Goal: Task Accomplishment & Management: Manage account settings

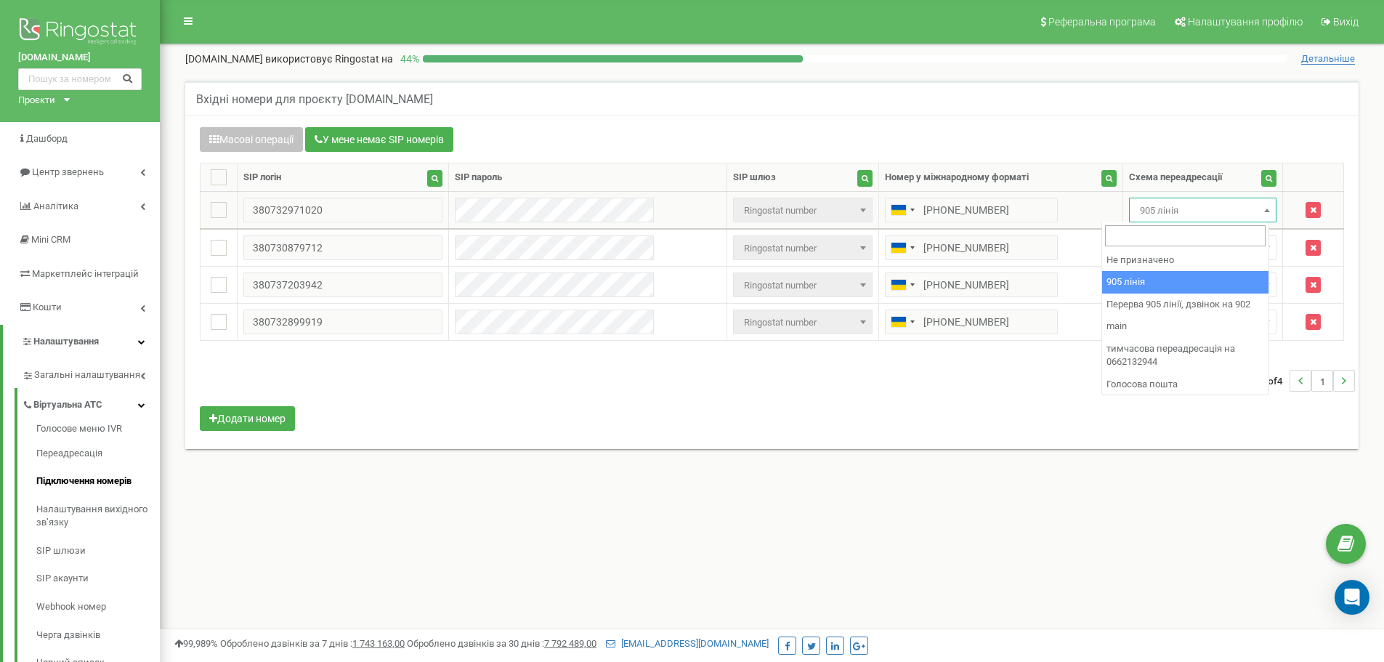
click at [1214, 211] on span "905 лінія" at bounding box center [1202, 210] width 137 height 20
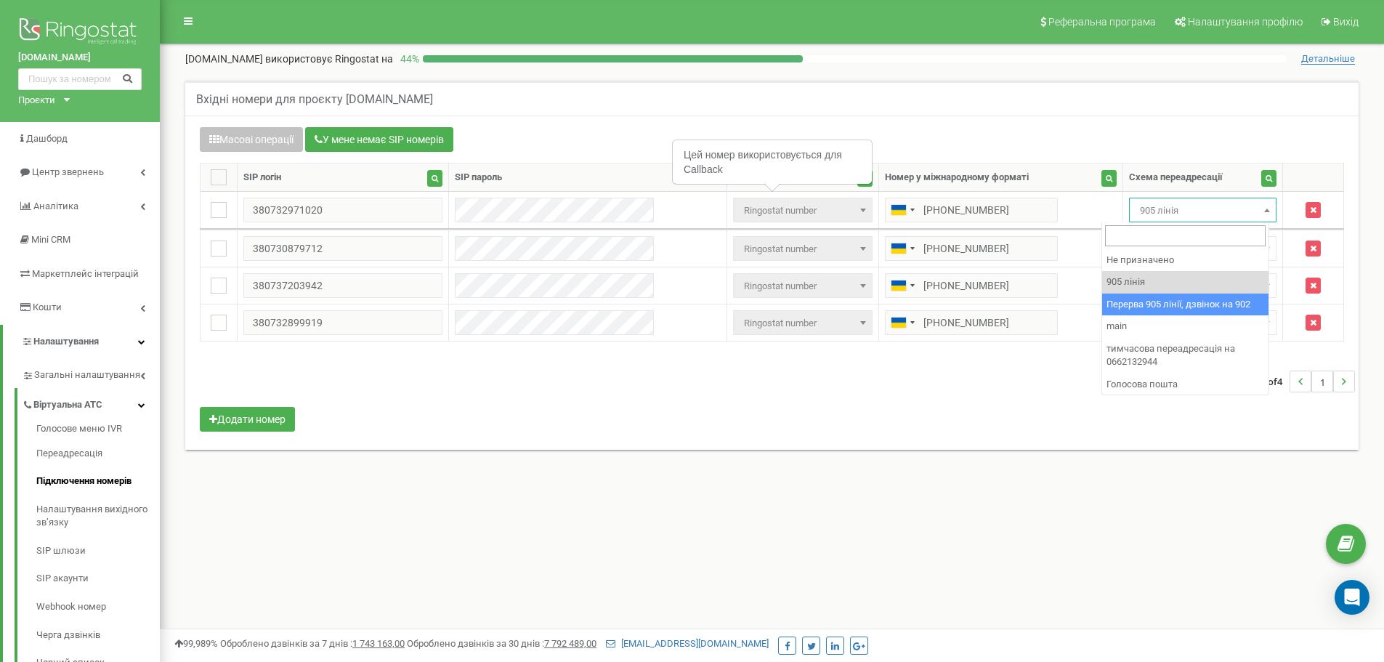
select select "173564"
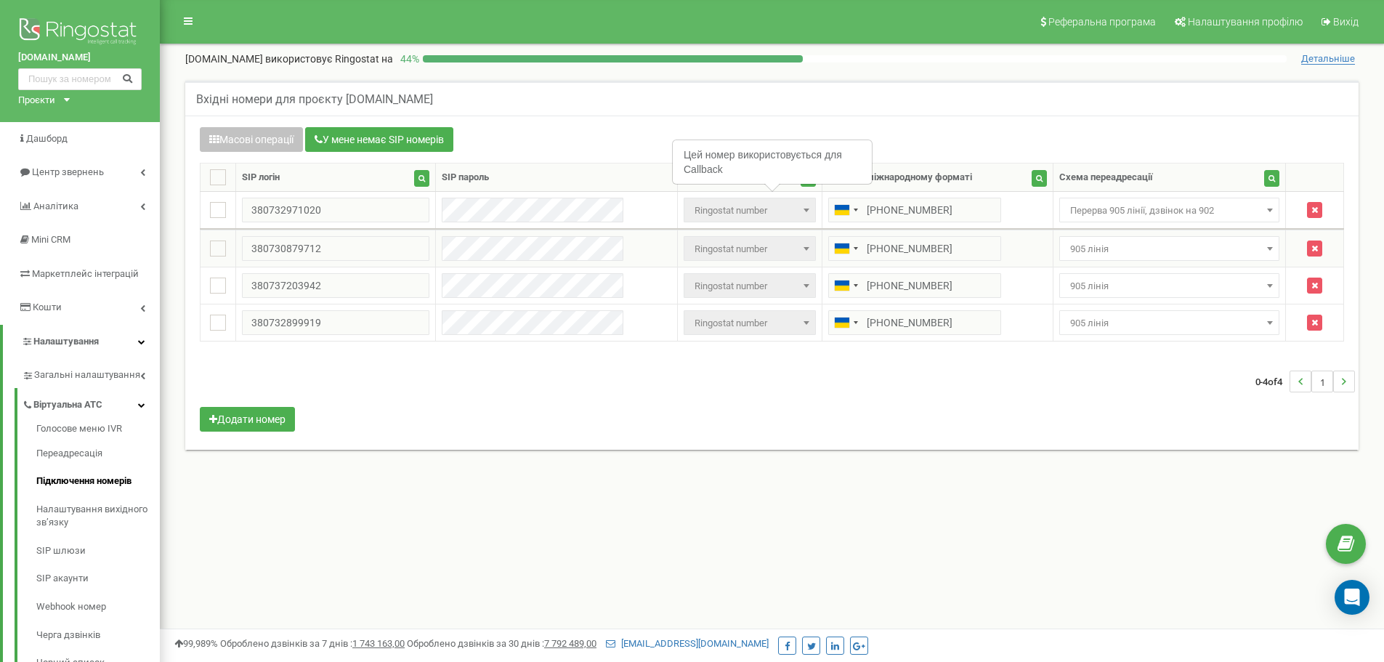
click at [1129, 250] on span "905 лінія" at bounding box center [1169, 249] width 211 height 20
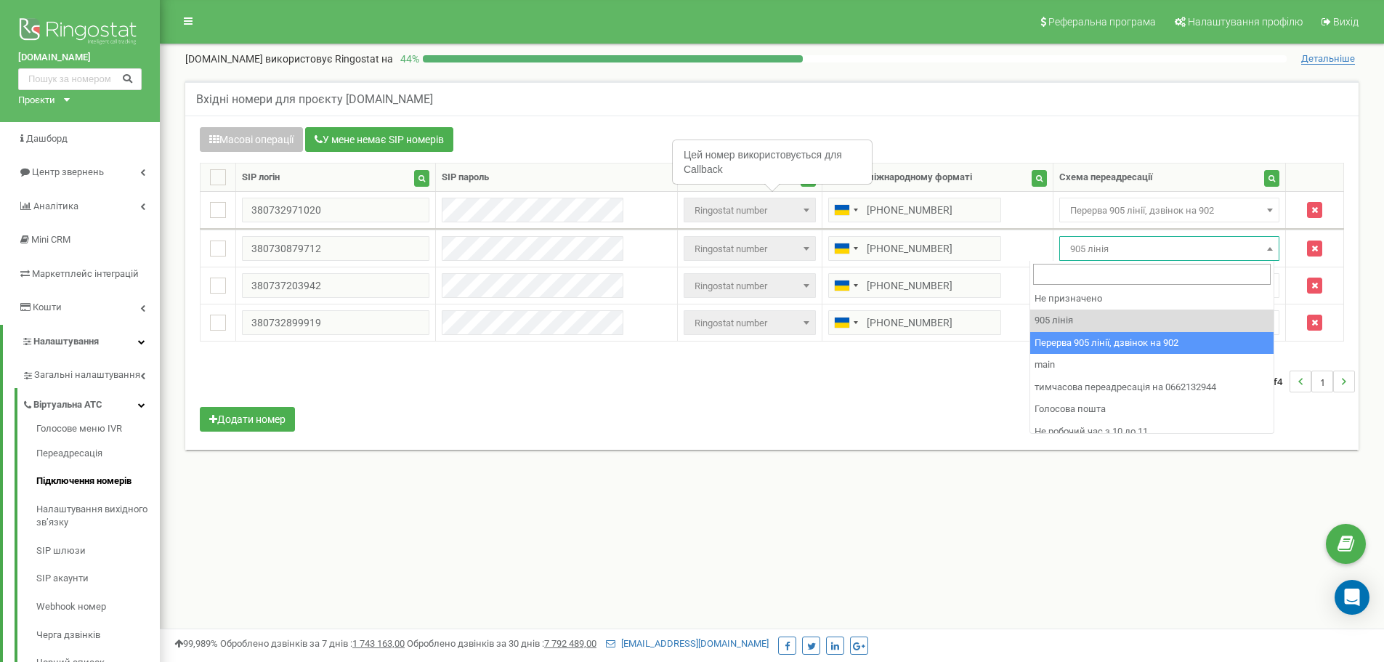
select select "173564"
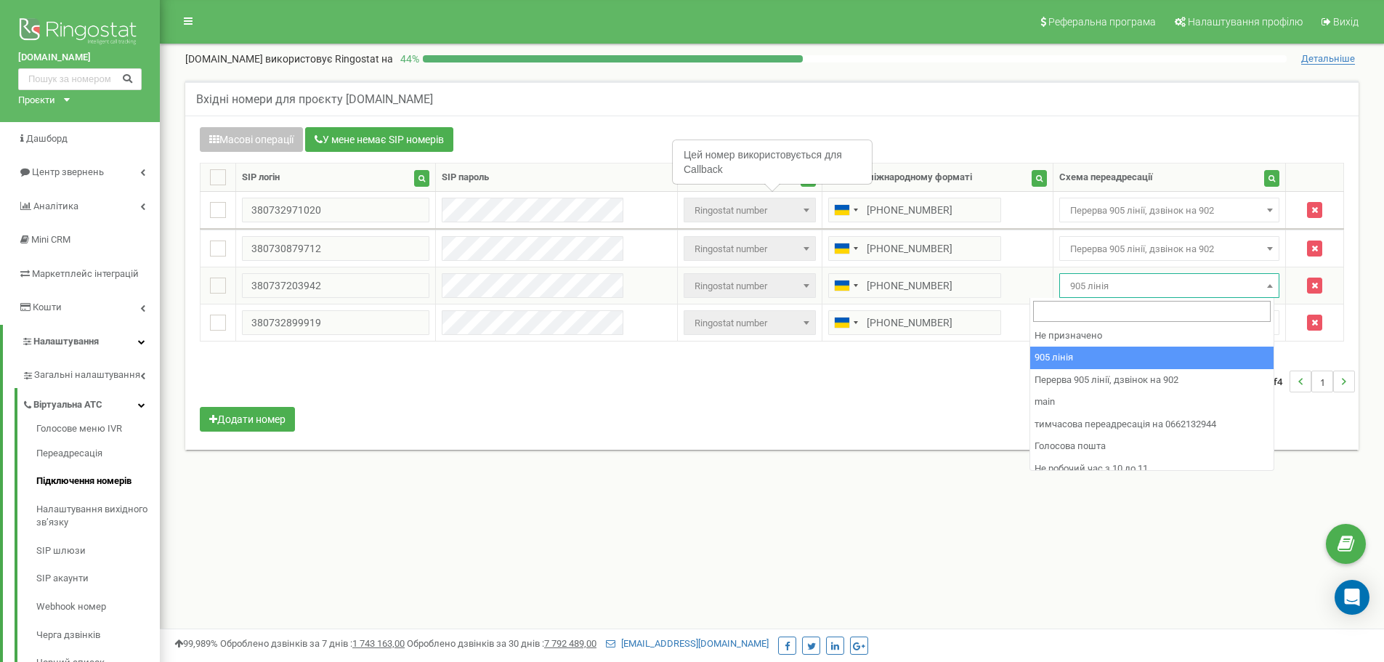
click at [1117, 293] on span "905 лінія" at bounding box center [1169, 286] width 211 height 20
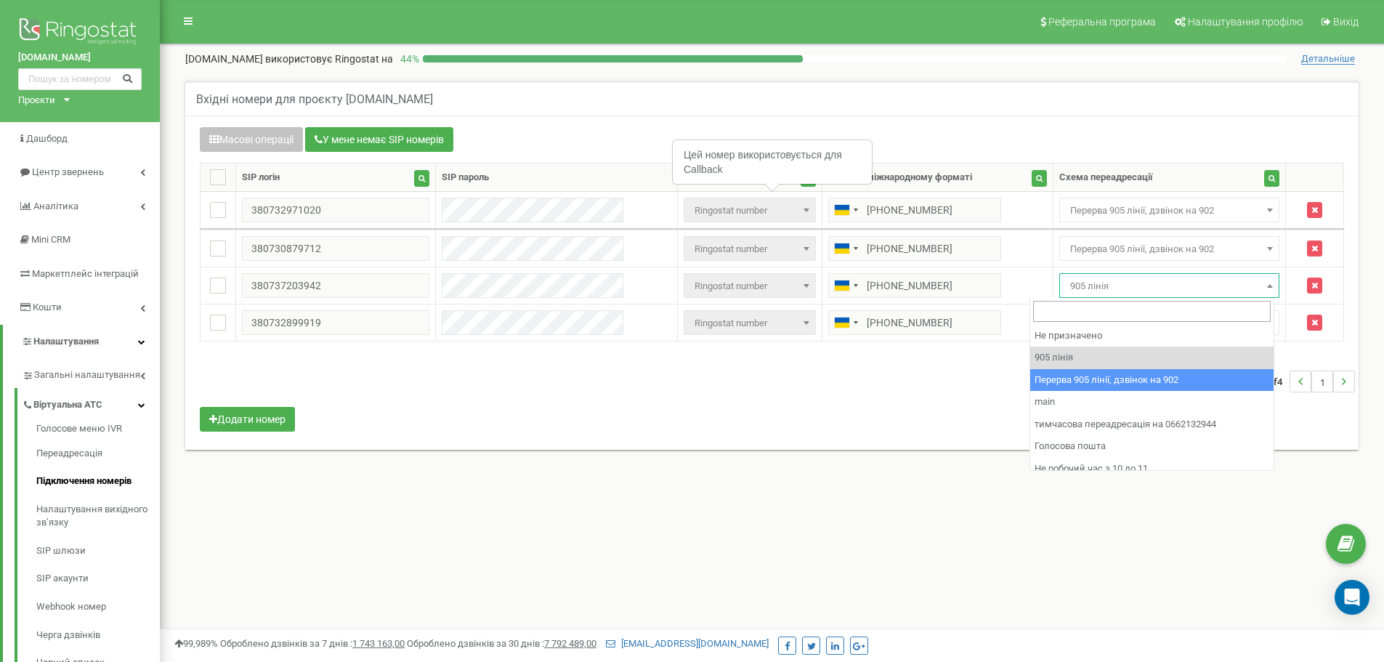
select select "173564"
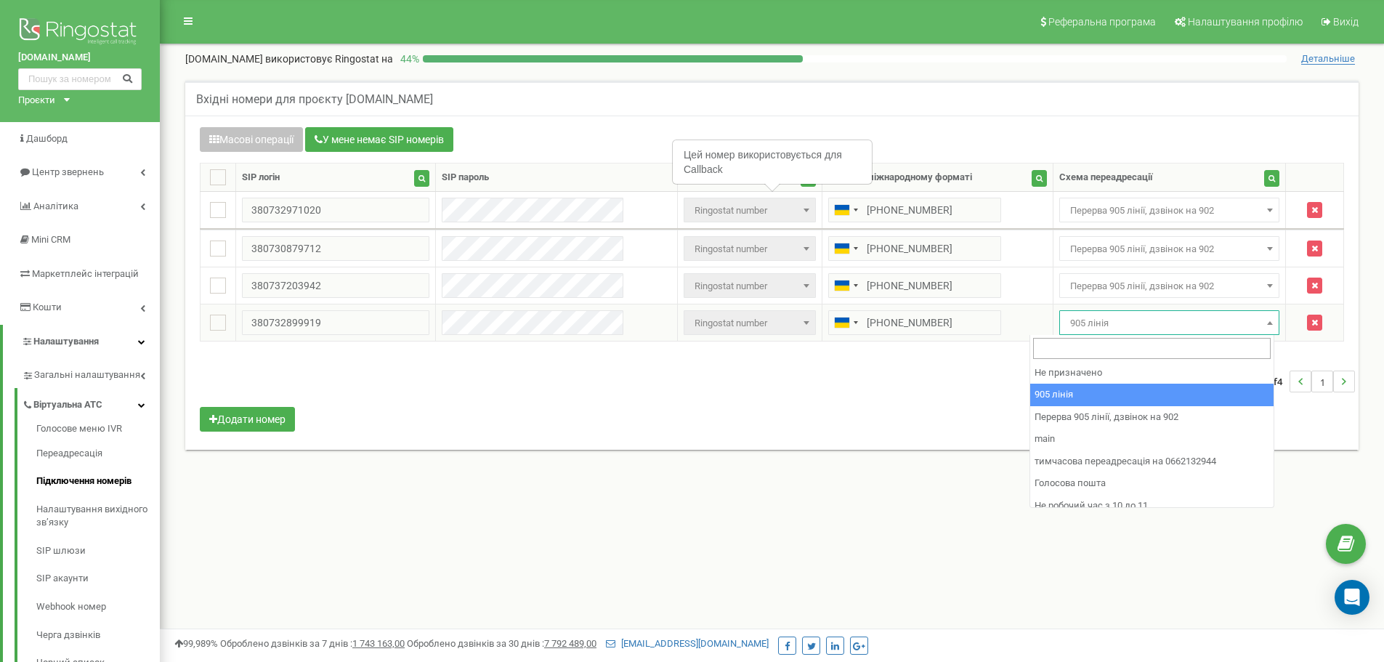
click at [1121, 327] on span "905 лінія" at bounding box center [1169, 323] width 211 height 20
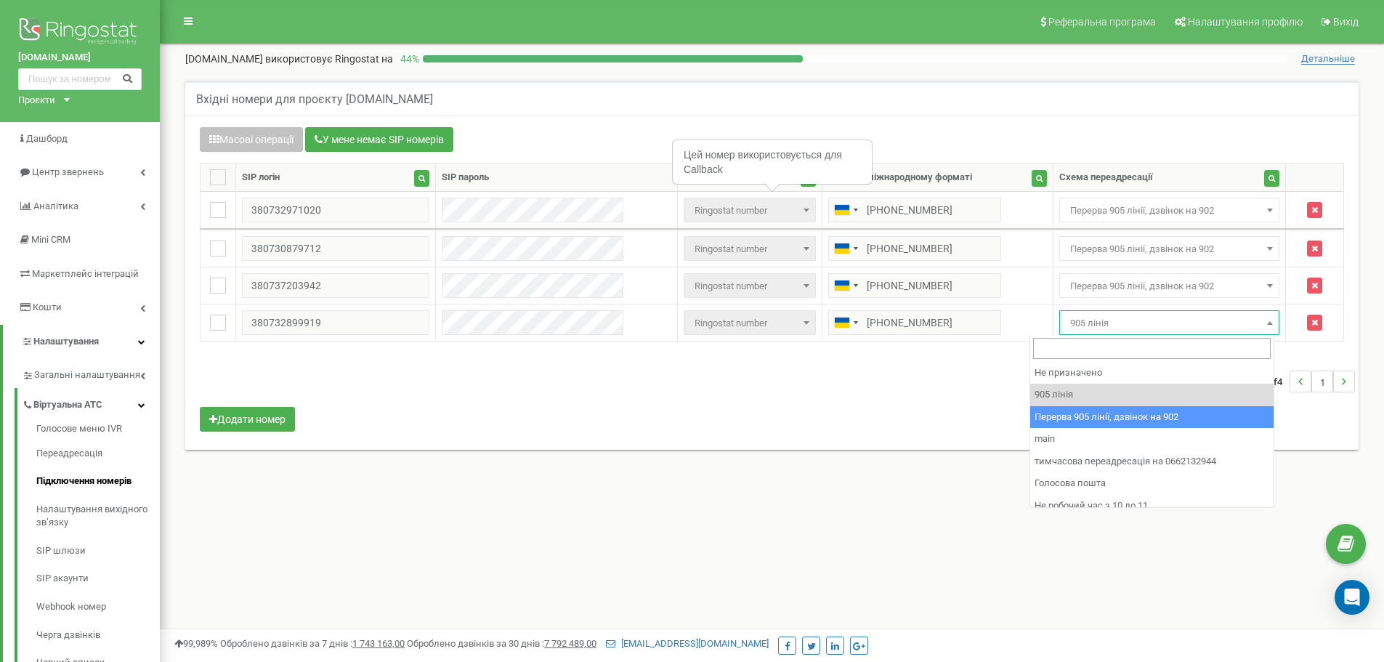
select select "173564"
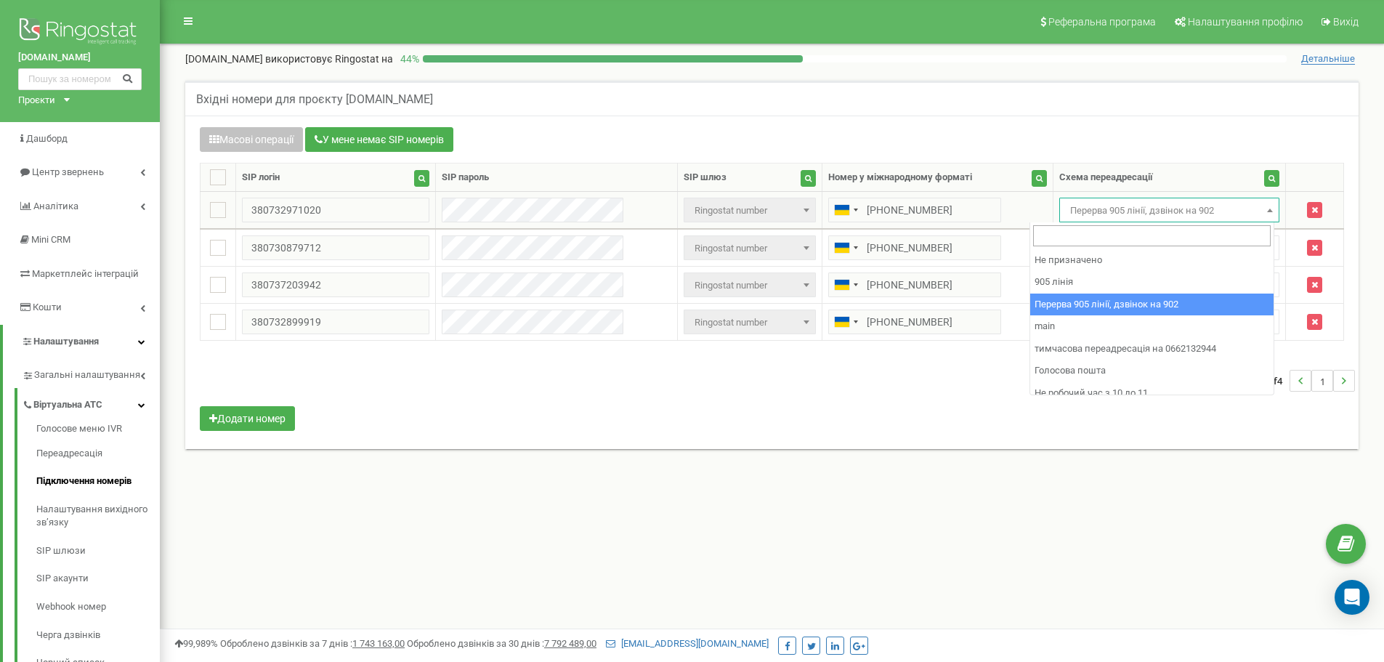
click at [1191, 209] on span "Перерва 905 лінії, дзвінок на 902" at bounding box center [1169, 210] width 211 height 20
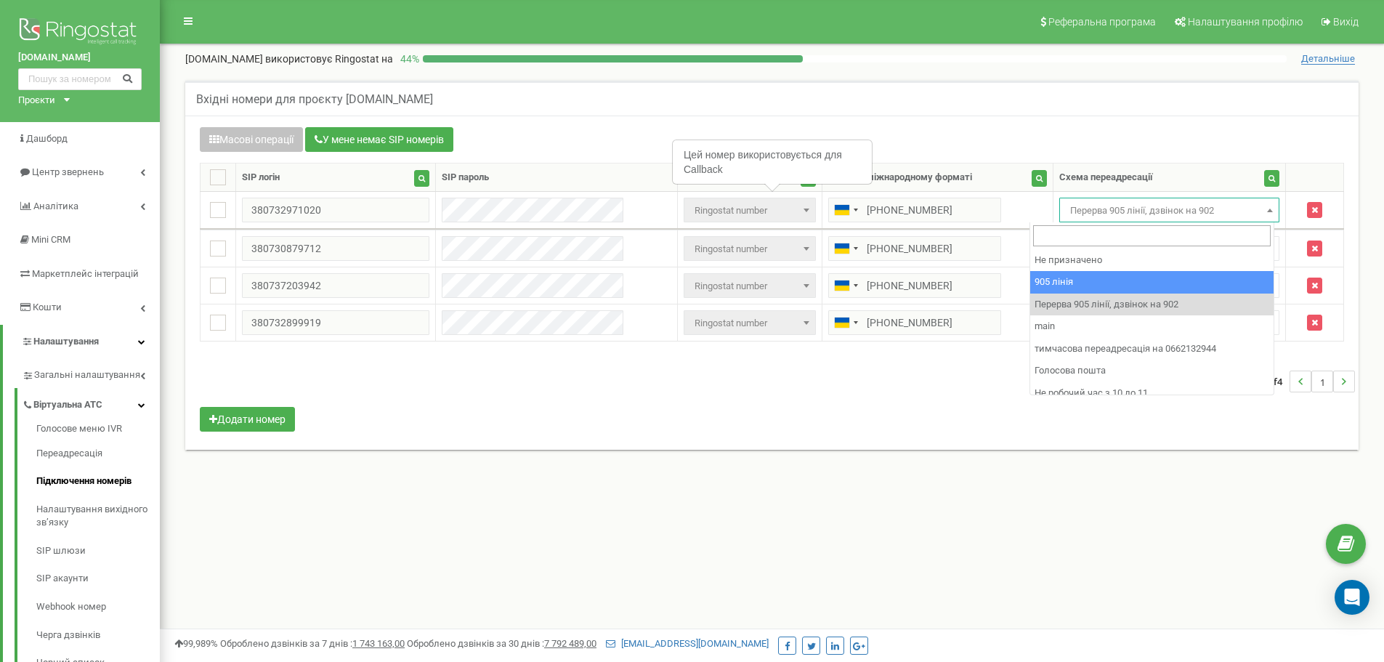
select select "173559"
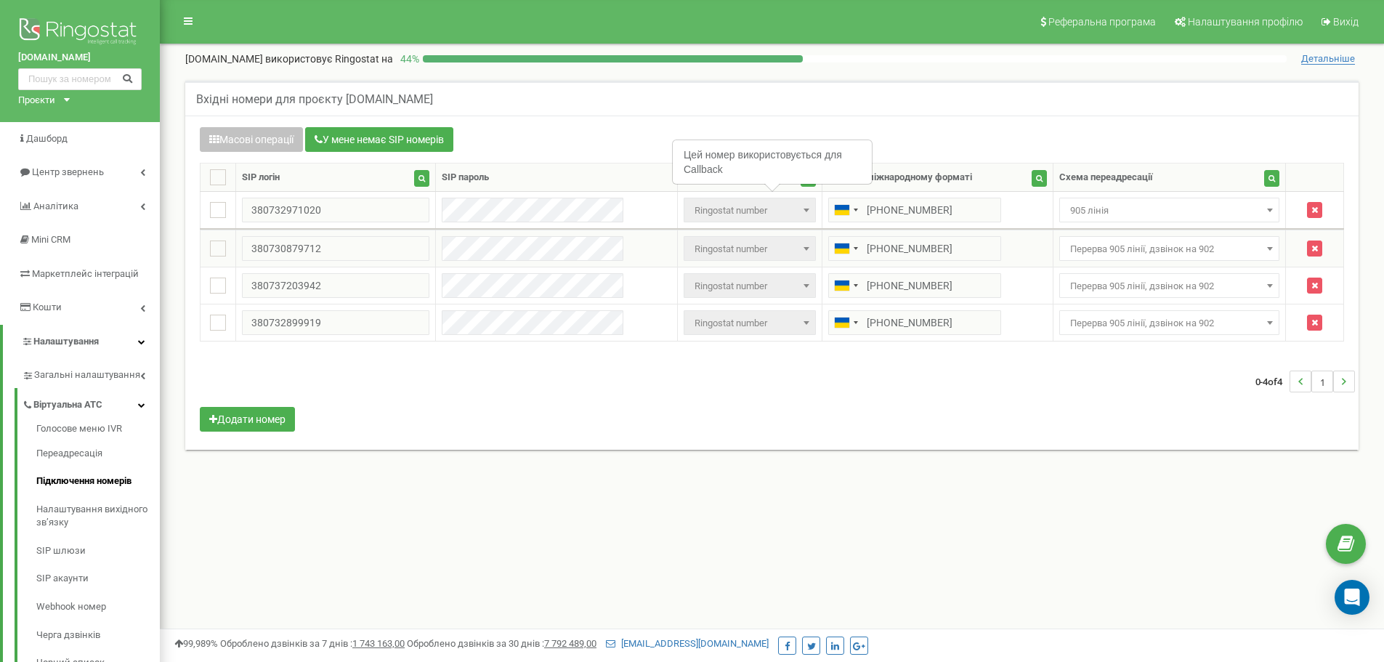
click at [1132, 252] on span "Перерва 905 лінії, дзвінок на 902" at bounding box center [1169, 249] width 211 height 20
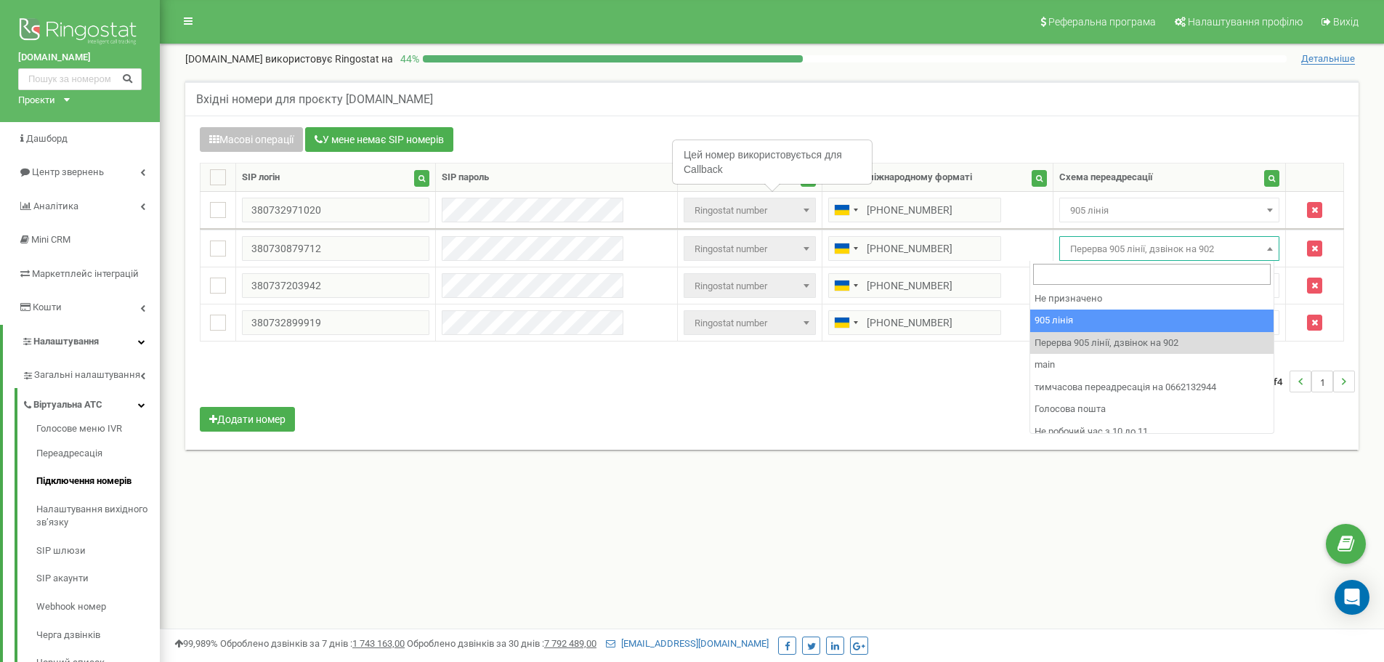
select select "173559"
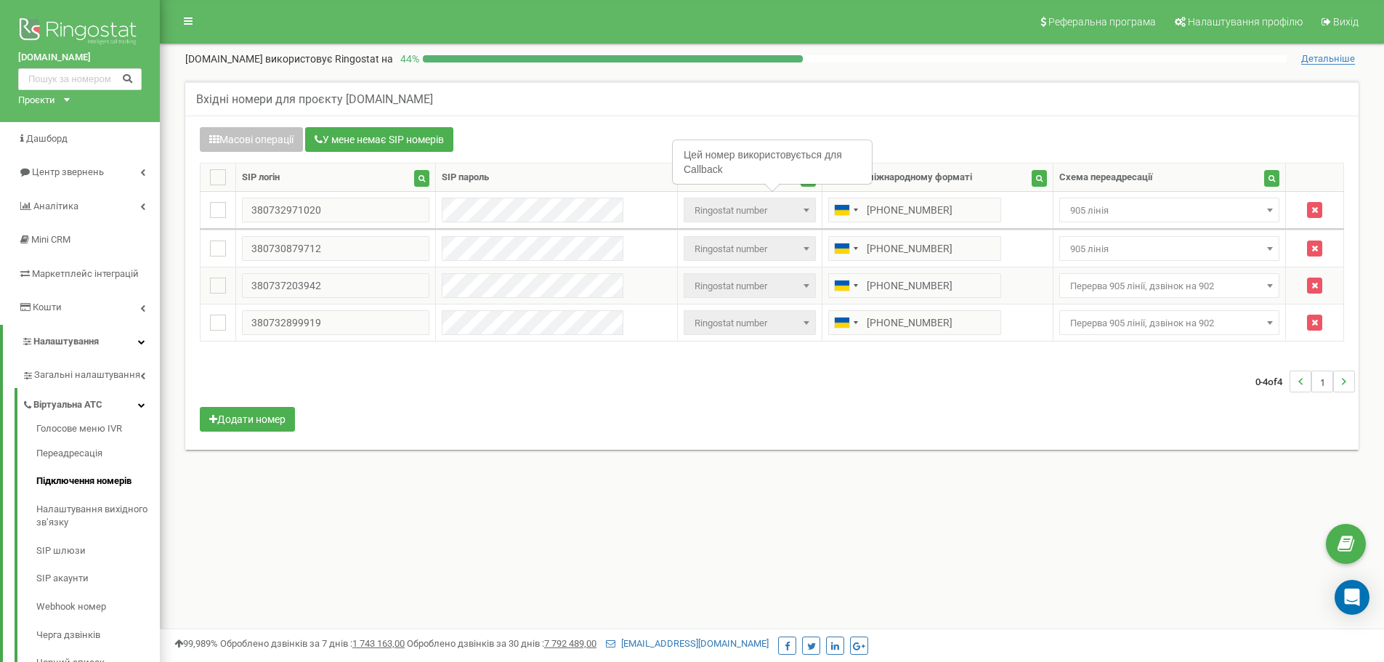
click at [1105, 296] on span "Перерва 905 лінії, дзвінок на 902" at bounding box center [1169, 285] width 221 height 25
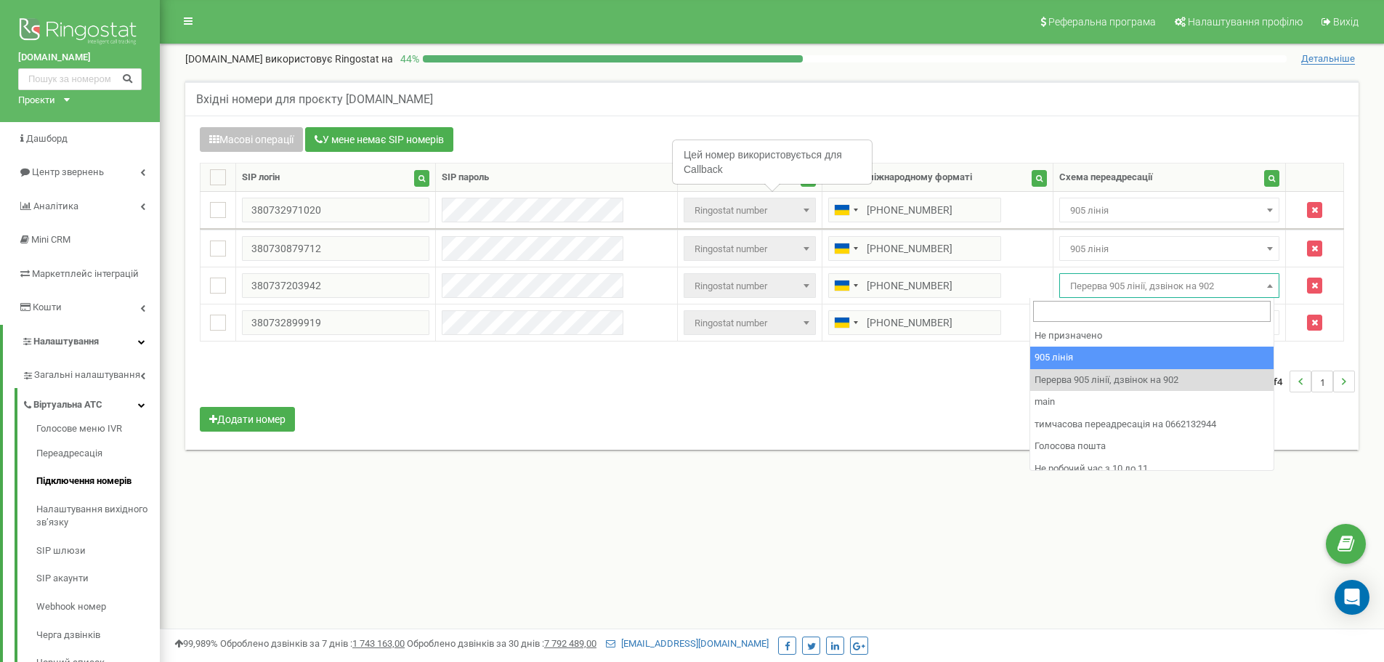
select select "173559"
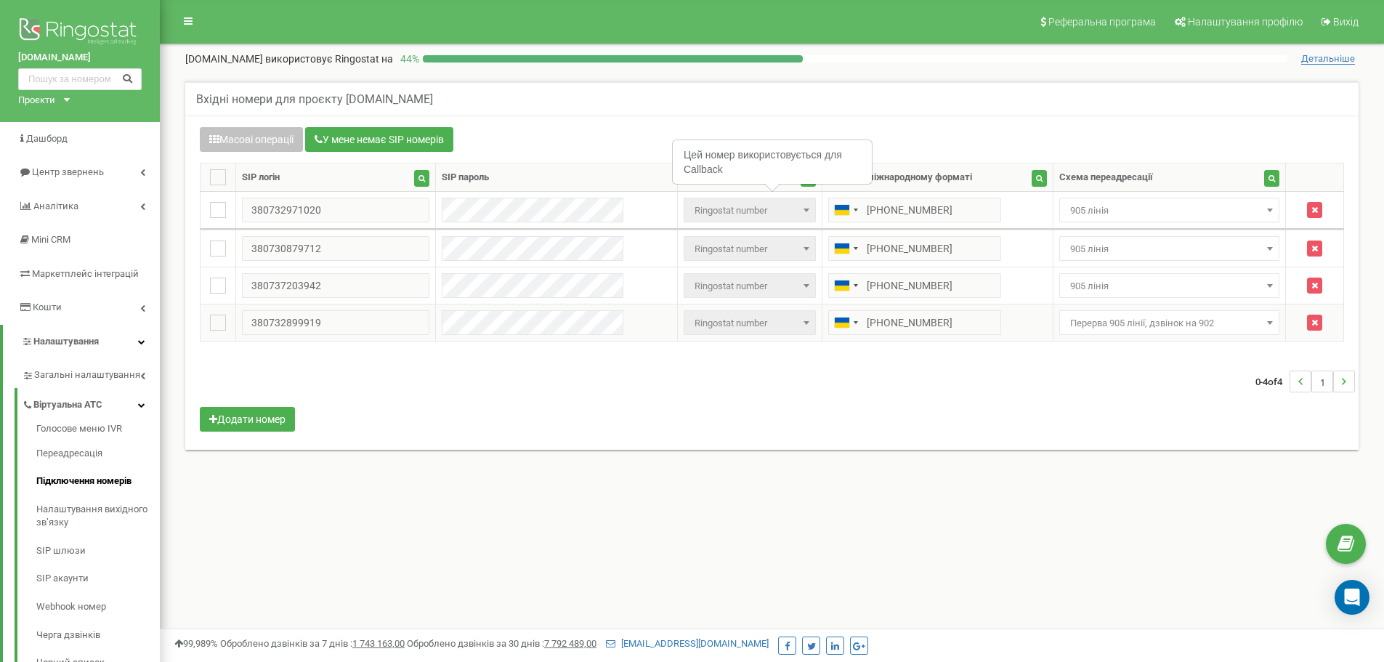
click at [1095, 314] on span "Перерва 905 лінії, дзвінок на 902" at bounding box center [1169, 323] width 211 height 20
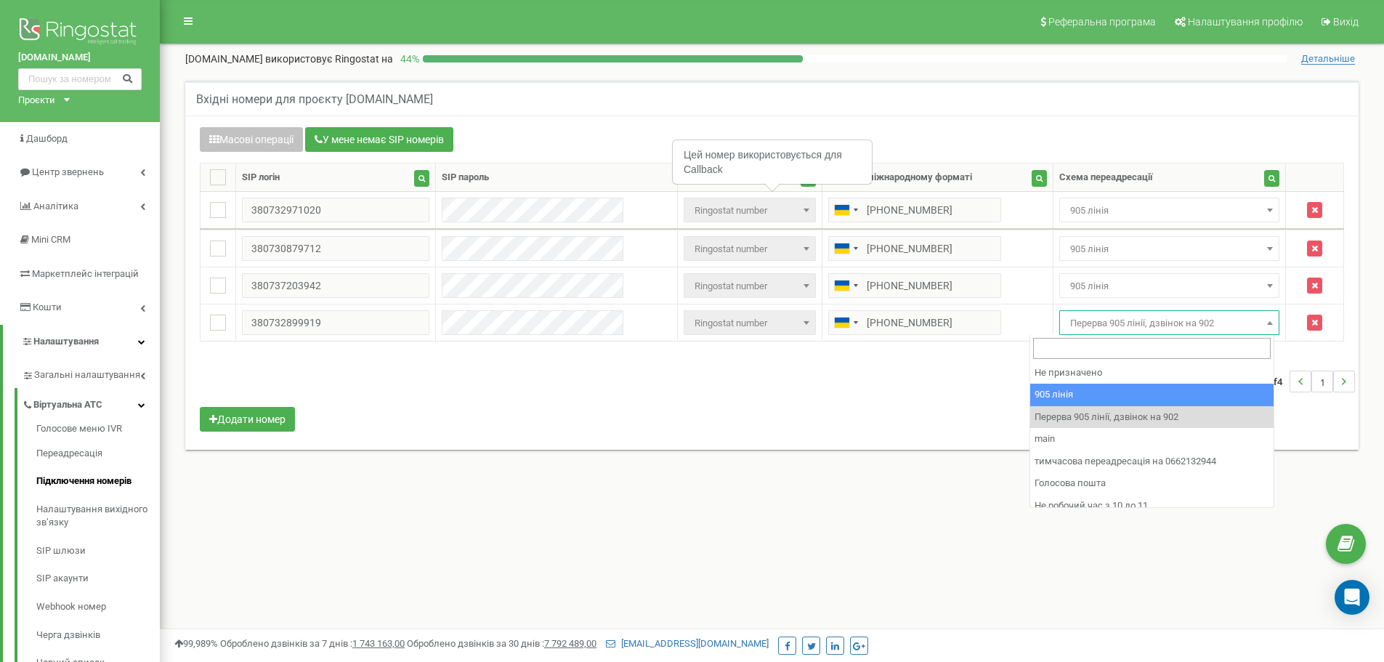
select select "173559"
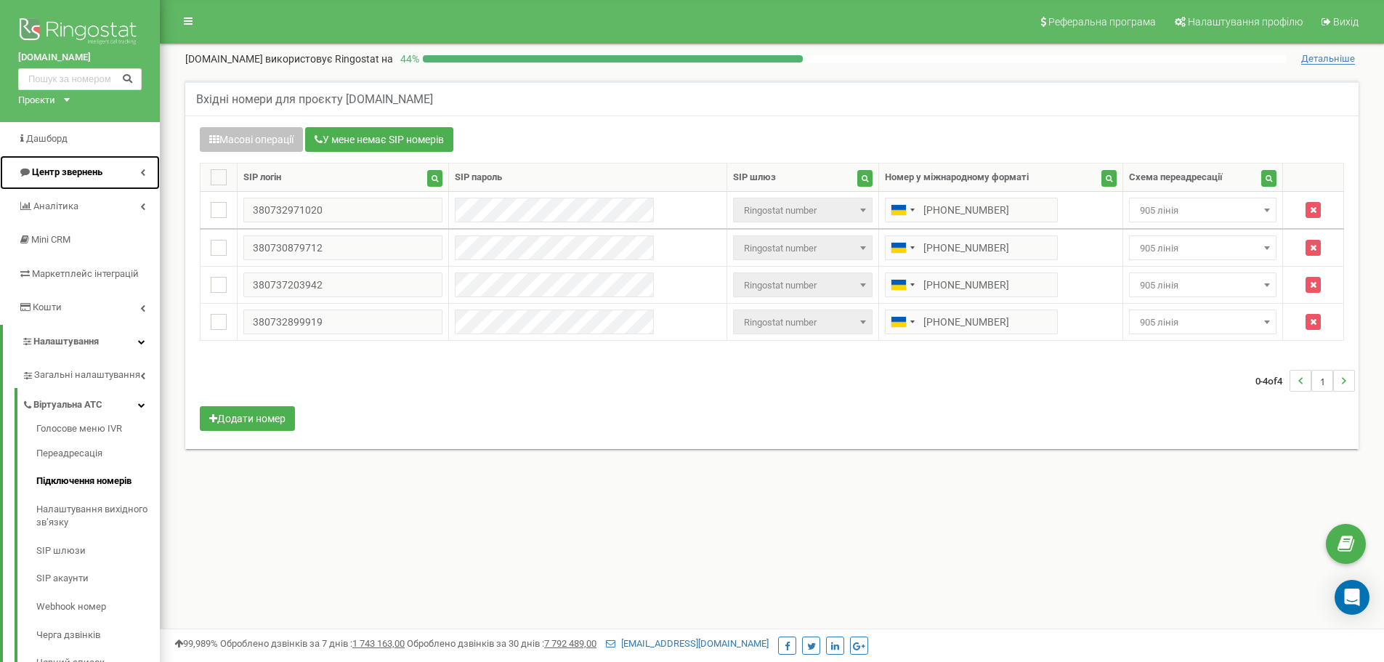
click at [96, 167] on span "Центр звернень" at bounding box center [67, 171] width 70 height 11
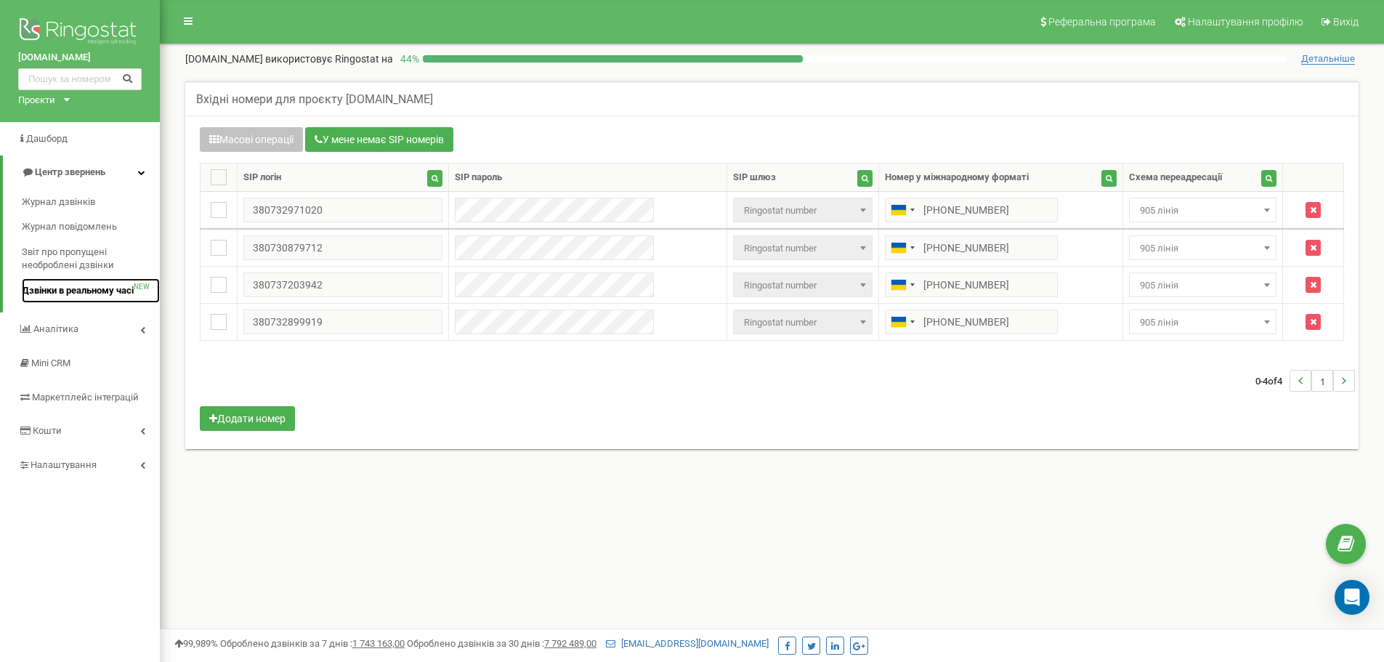
click at [95, 286] on span "Дзвінки в реальному часі" at bounding box center [78, 291] width 112 height 14
click at [129, 296] on span "Дзвінки в реальному часі" at bounding box center [78, 291] width 112 height 14
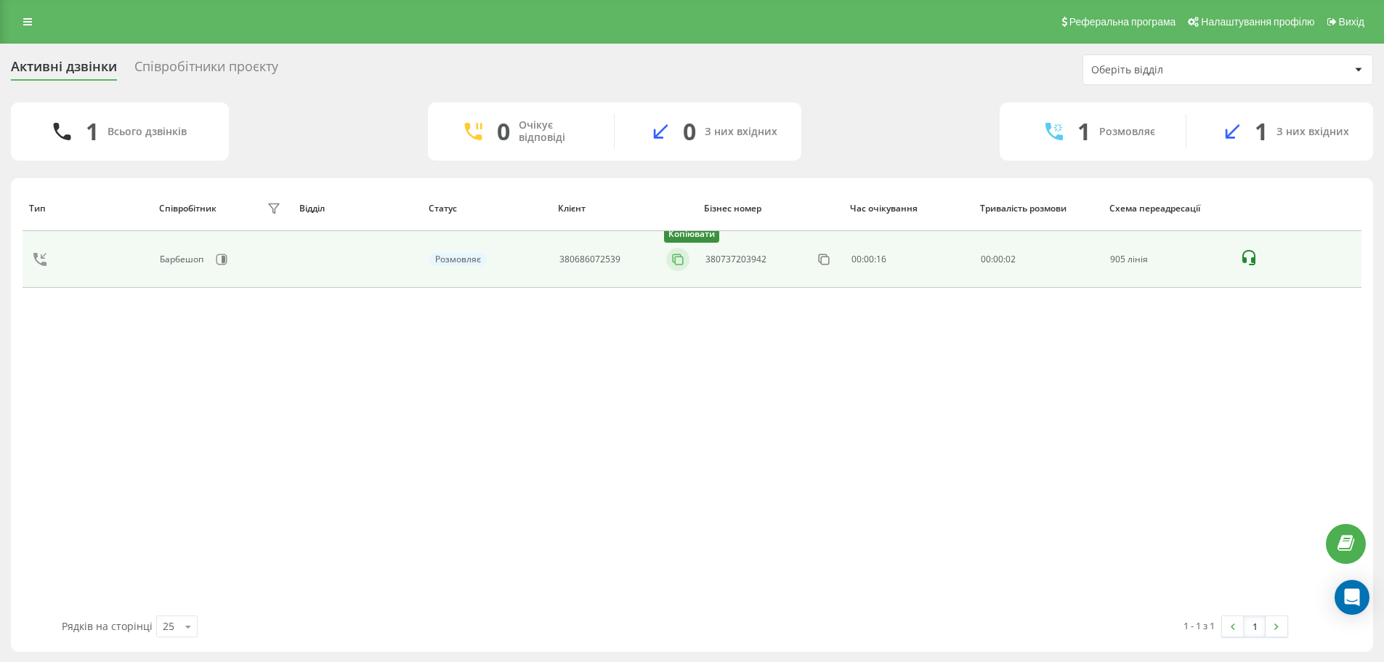
click at [676, 262] on icon at bounding box center [677, 259] width 15 height 15
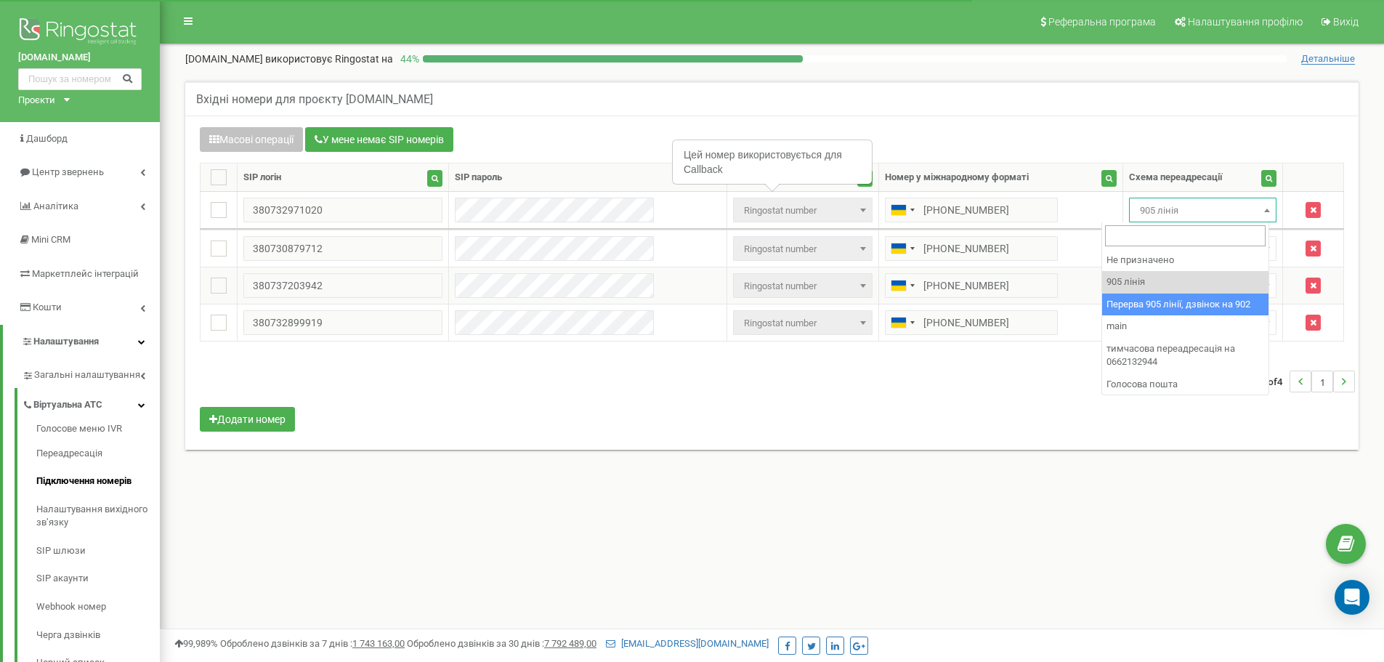
drag, startPoint x: 1140, startPoint y: 301, endPoint x: 1139, endPoint y: 285, distance: 16.0
select select "173564"
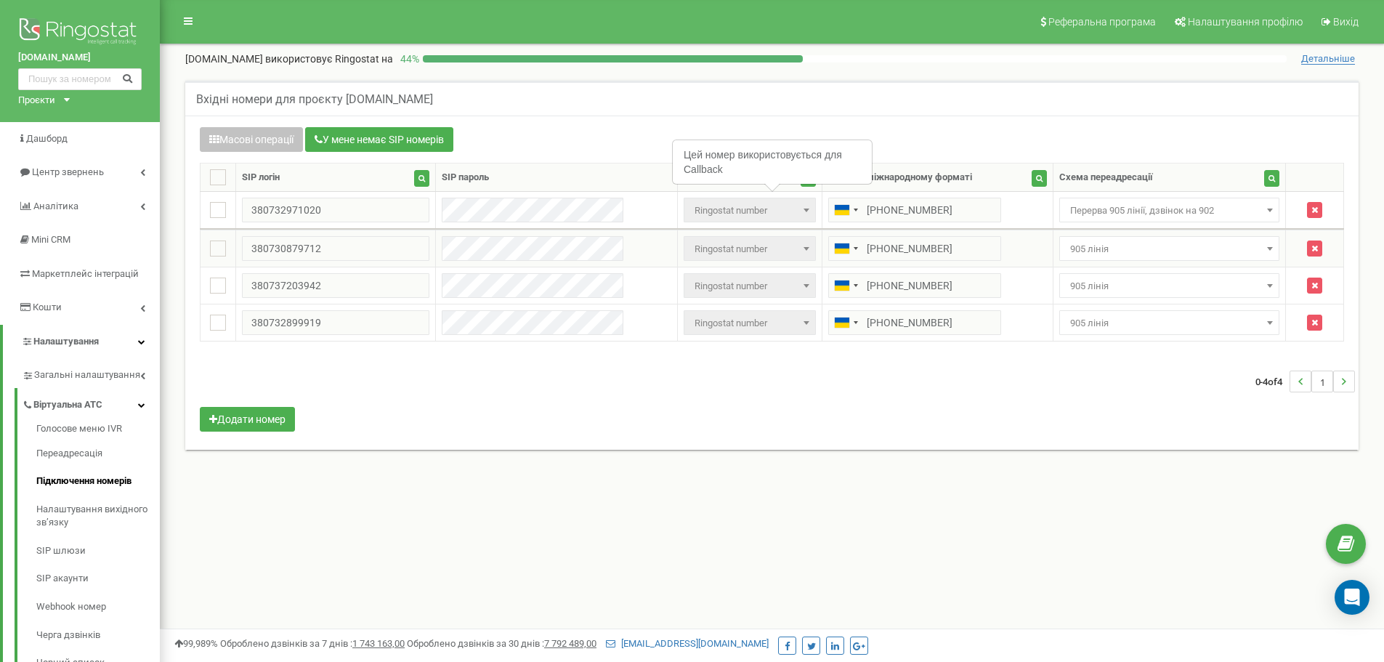
click at [1158, 244] on span "905 лінія" at bounding box center [1169, 249] width 211 height 20
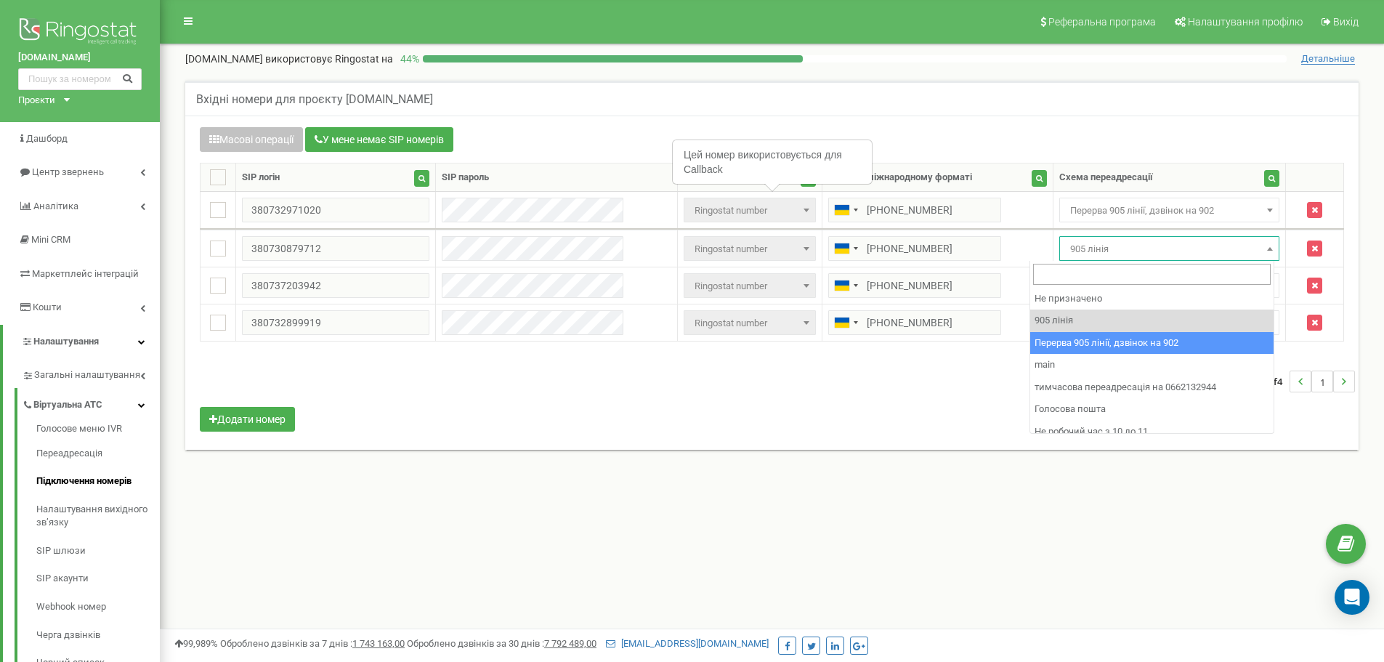
select select "173564"
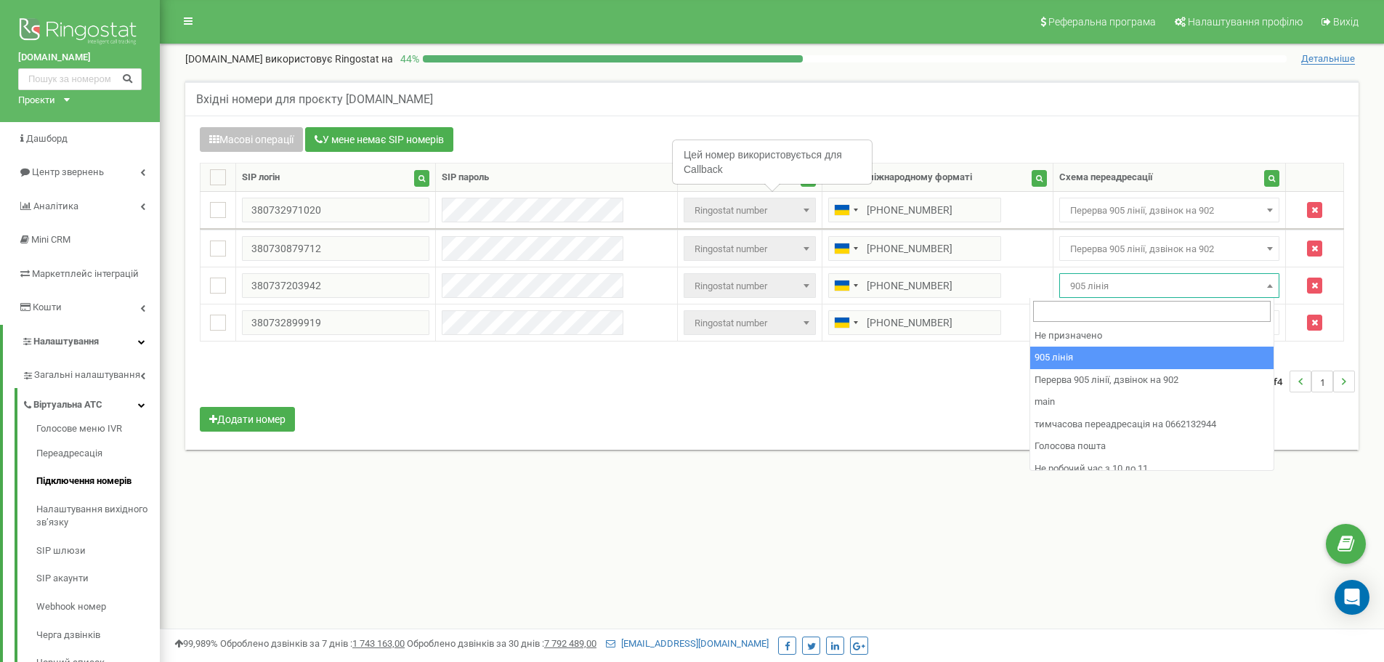
drag, startPoint x: 1108, startPoint y: 293, endPoint x: 1086, endPoint y: 348, distance: 58.7
click at [1105, 298] on body at bounding box center [692, 436] width 1384 height 872
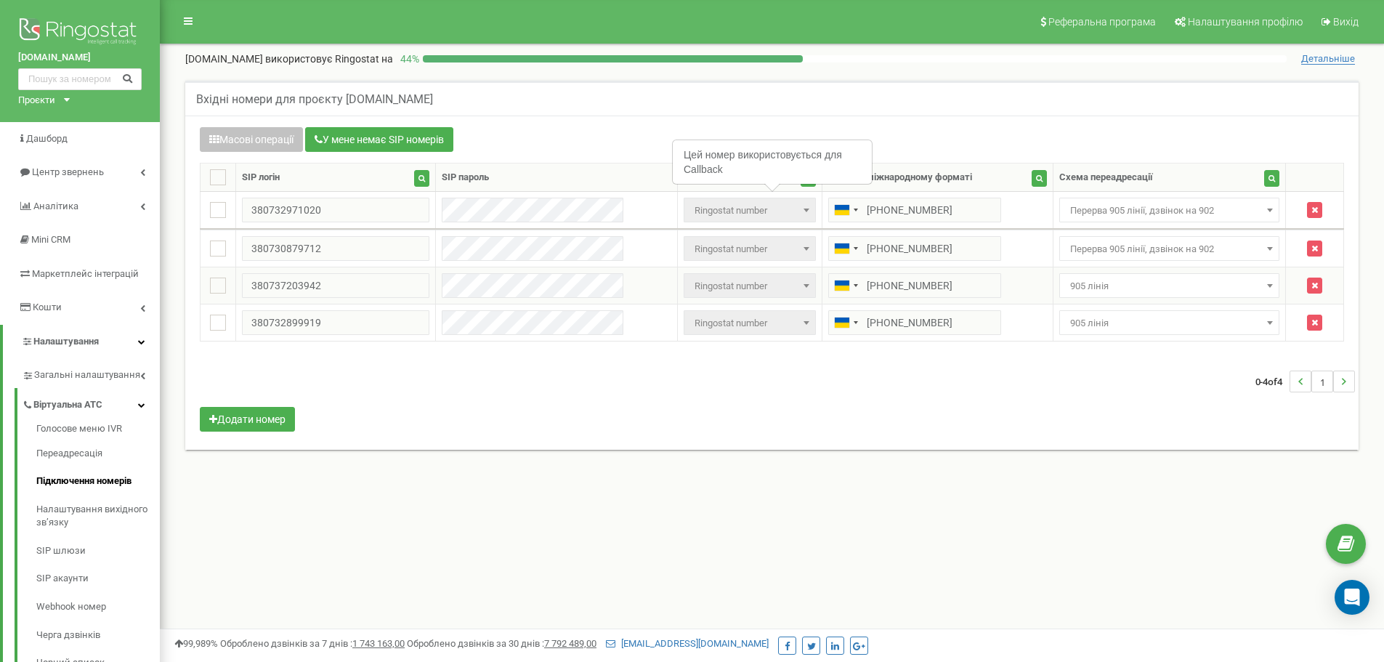
click at [1105, 287] on span "905 лінія" at bounding box center [1169, 286] width 211 height 20
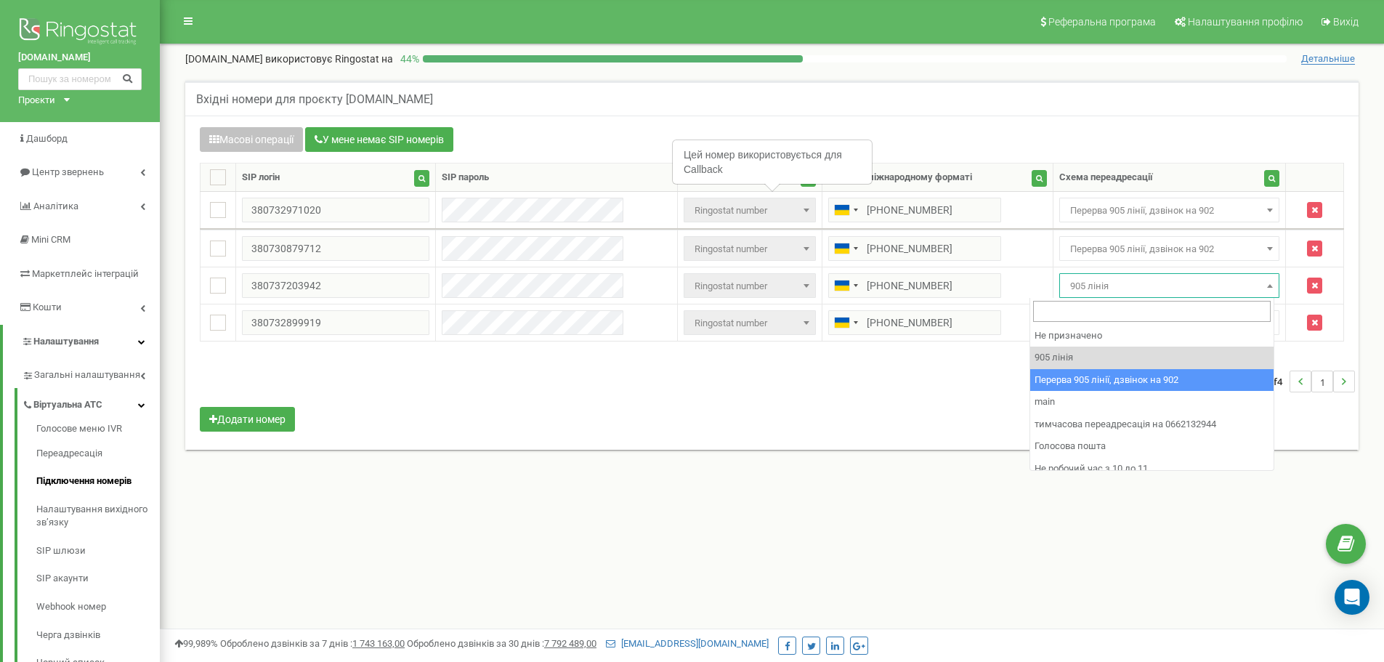
select select "173564"
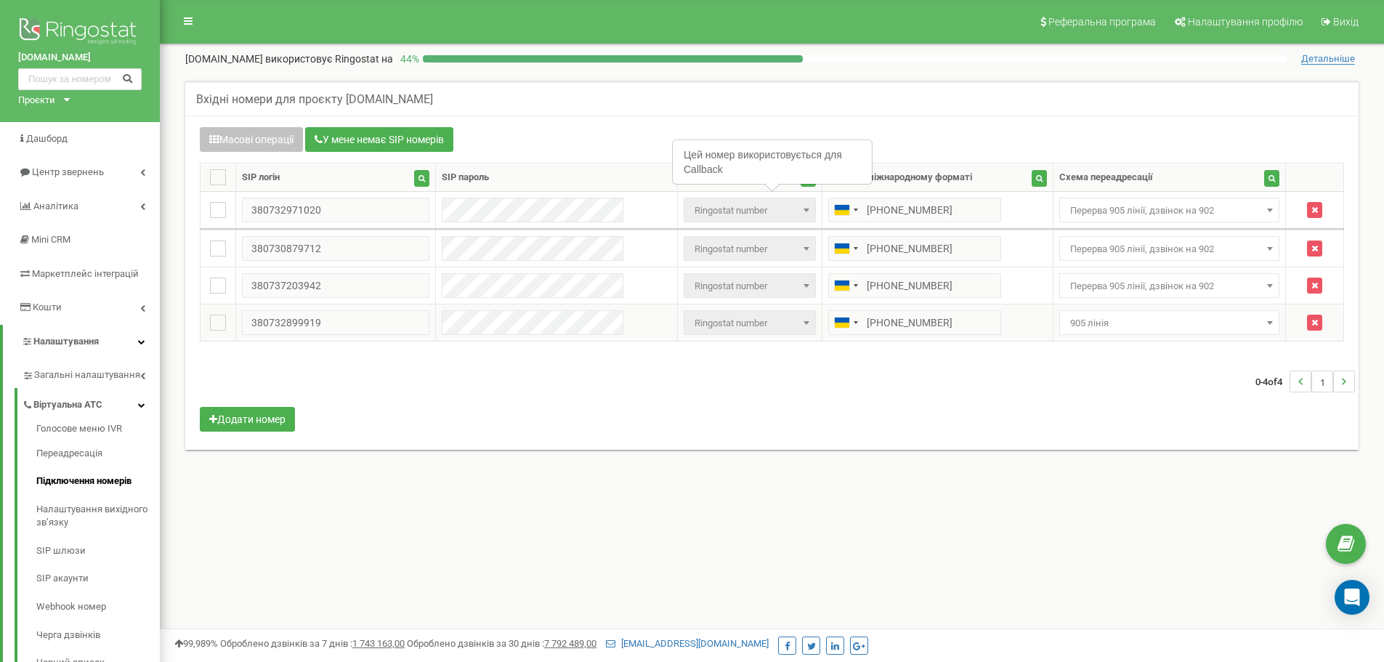
click at [1083, 334] on span "905 лінія" at bounding box center [1169, 322] width 221 height 25
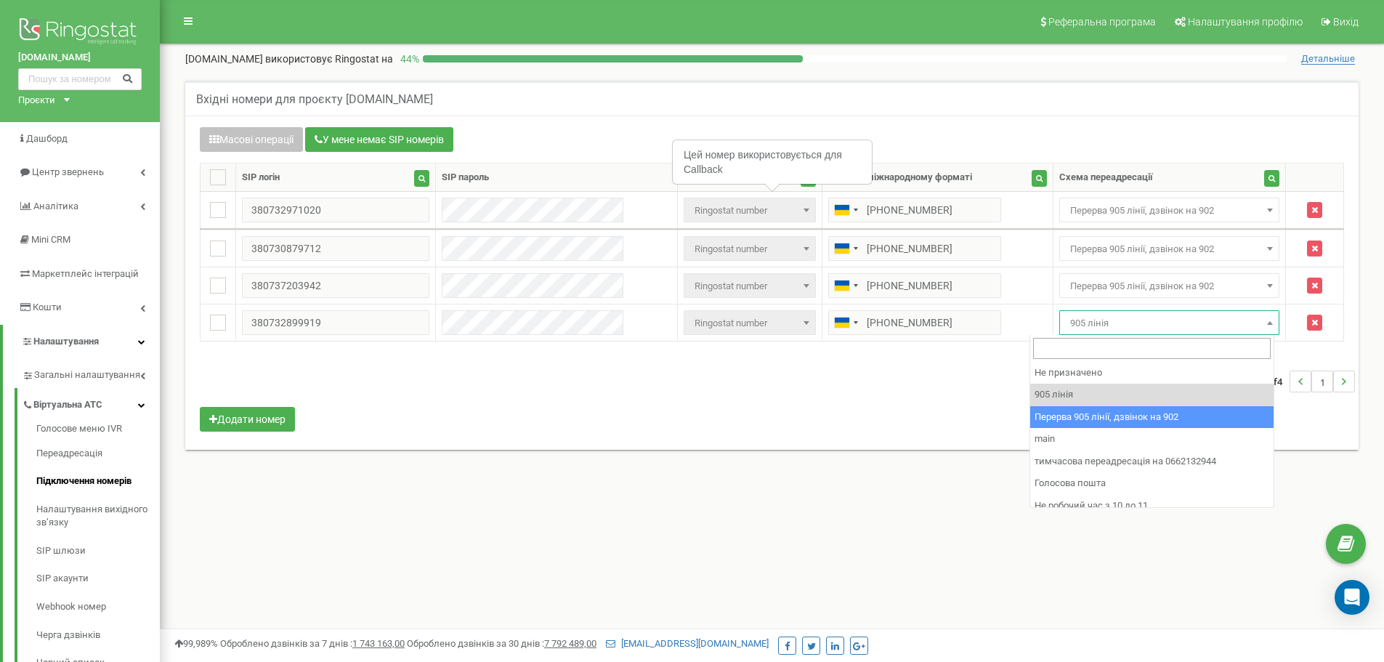
select select "173564"
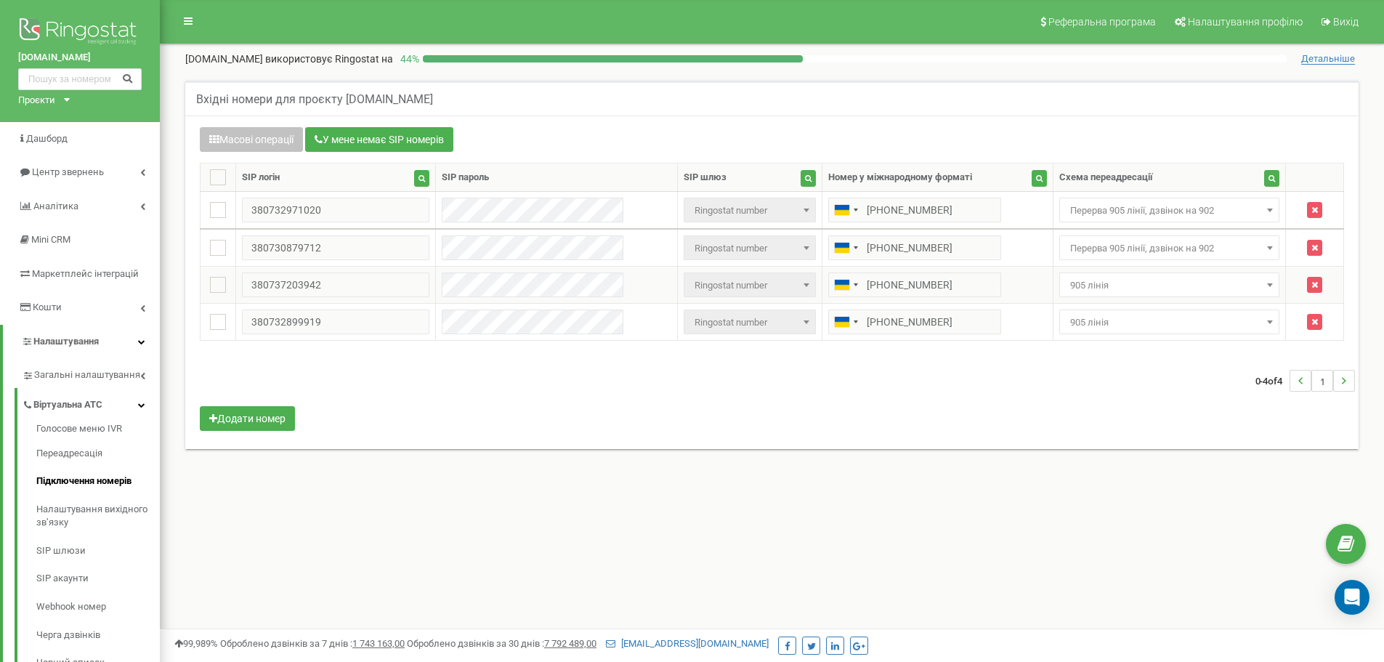
click at [1093, 288] on span "905 лінія" at bounding box center [1169, 285] width 211 height 20
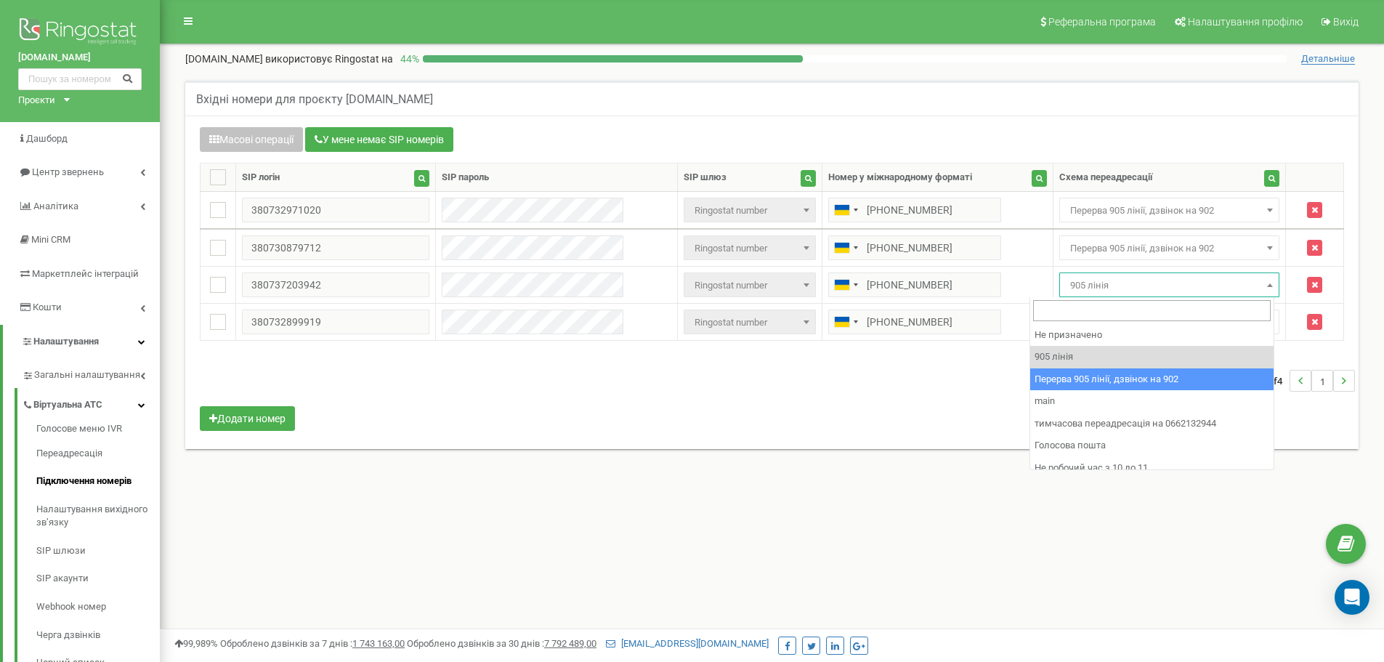
select select "173564"
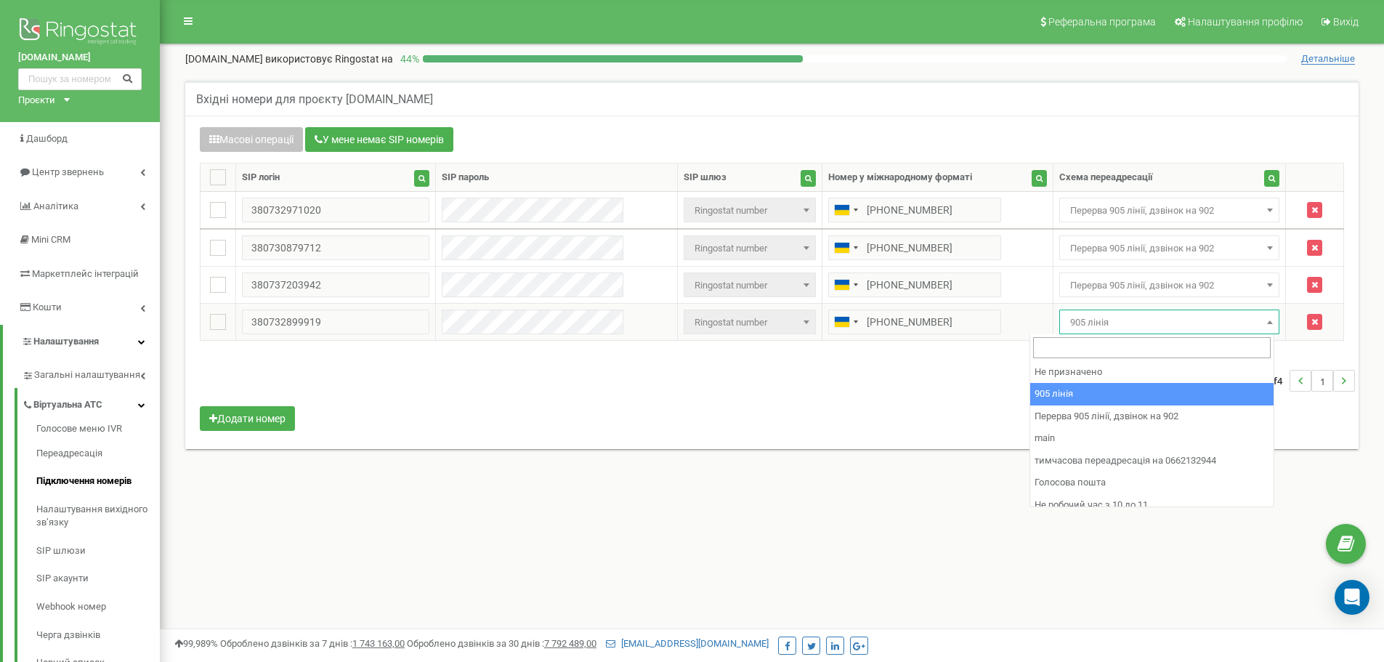
click at [1064, 328] on span "905 лінія" at bounding box center [1169, 322] width 211 height 20
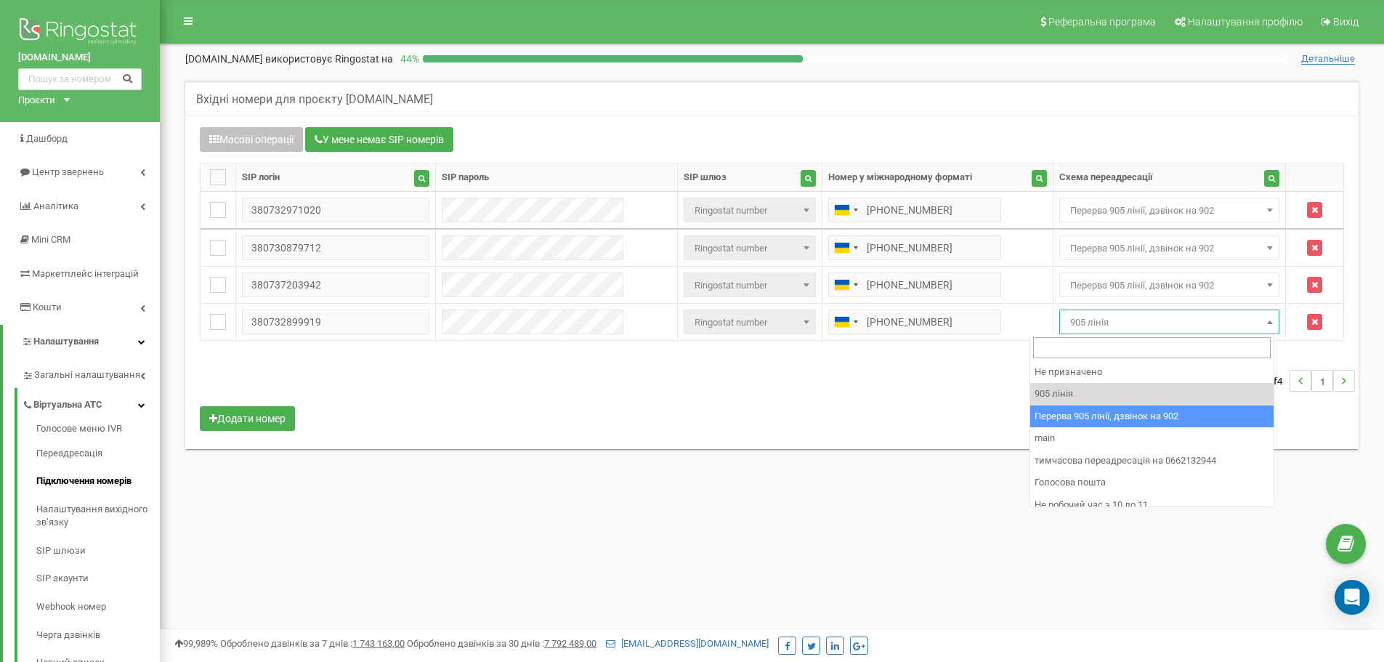
select select "173564"
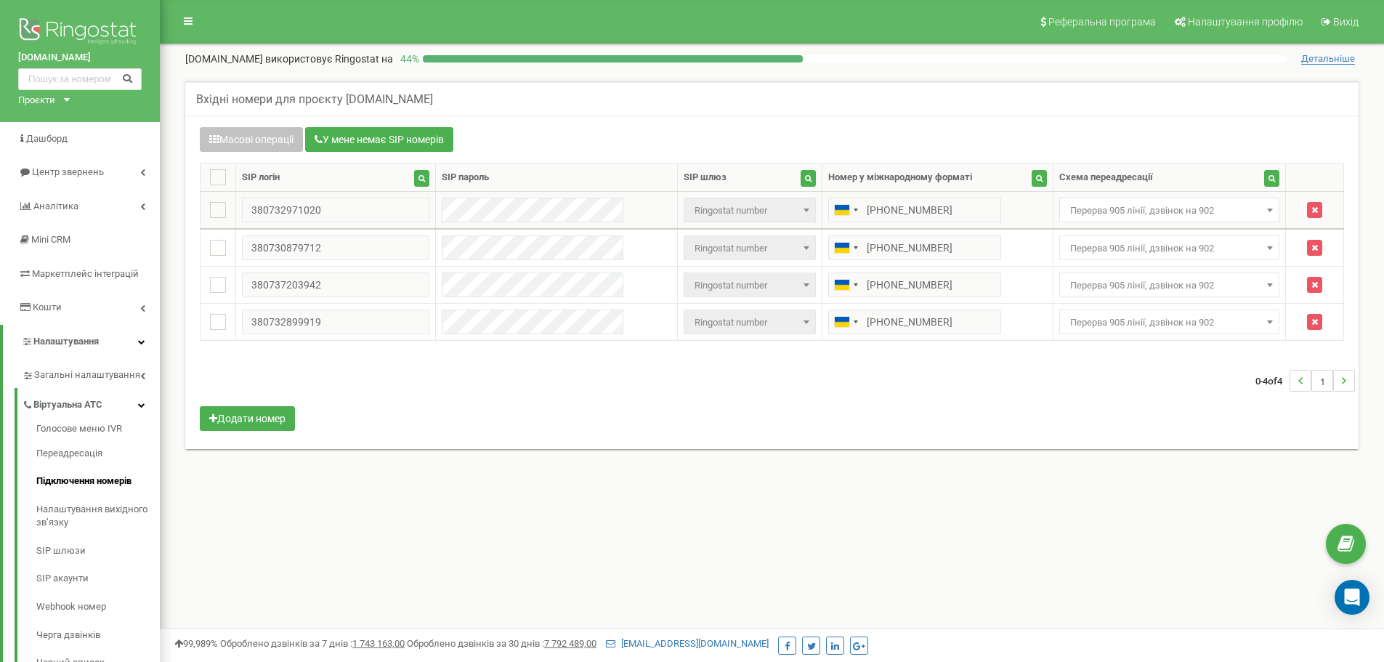
click at [1066, 214] on span "Перерва 905 лінії, дзвінок на 902" at bounding box center [1169, 210] width 211 height 20
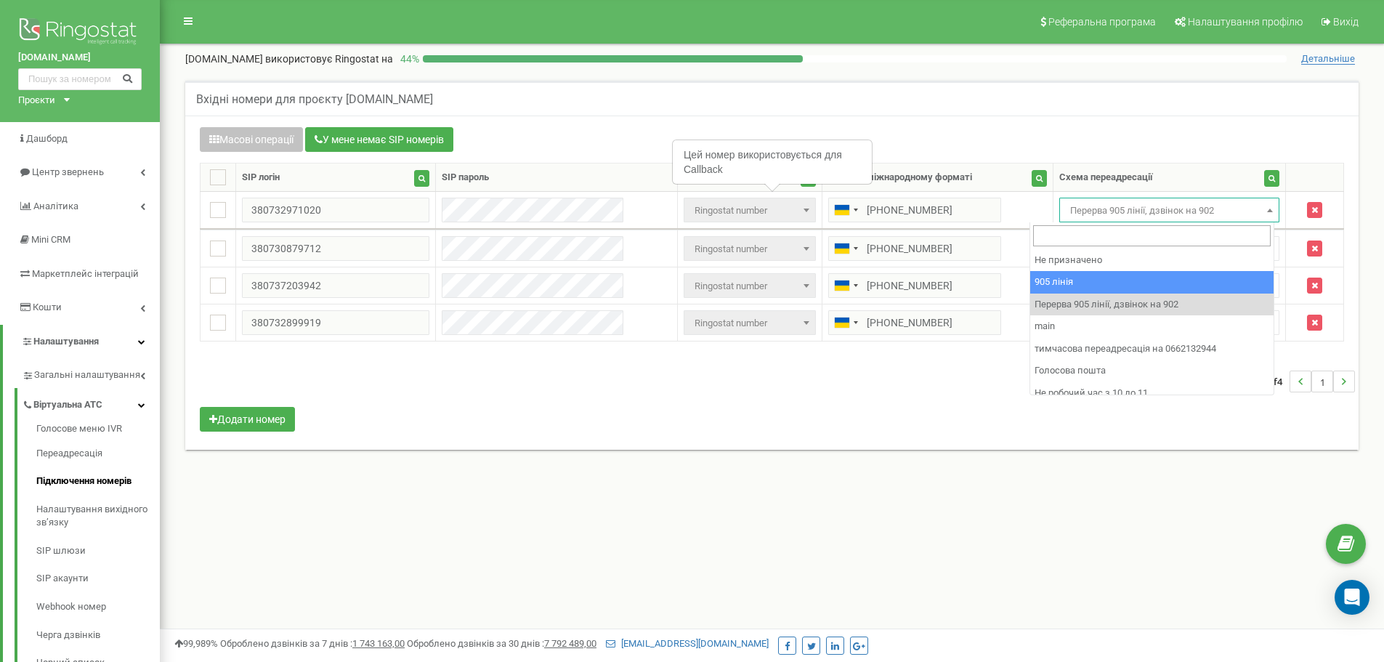
select select "173559"
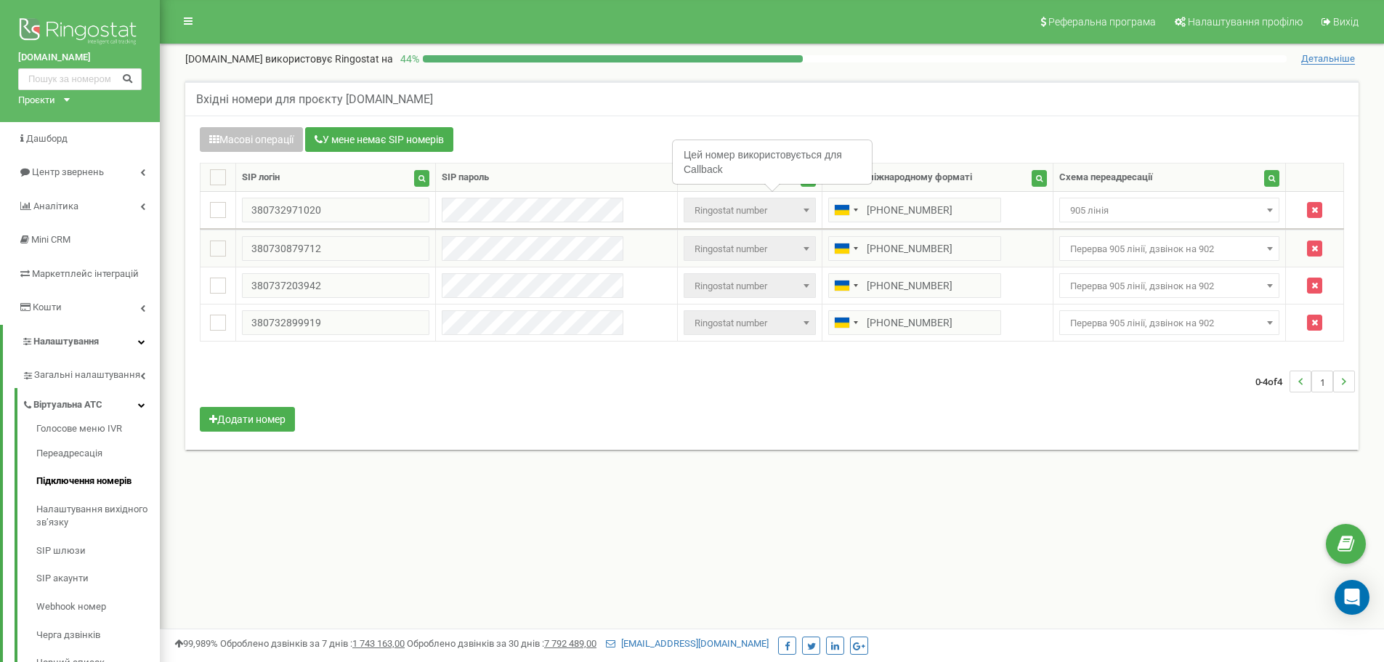
click at [1109, 251] on span "Перерва 905 лінії, дзвінок на 902" at bounding box center [1169, 249] width 211 height 20
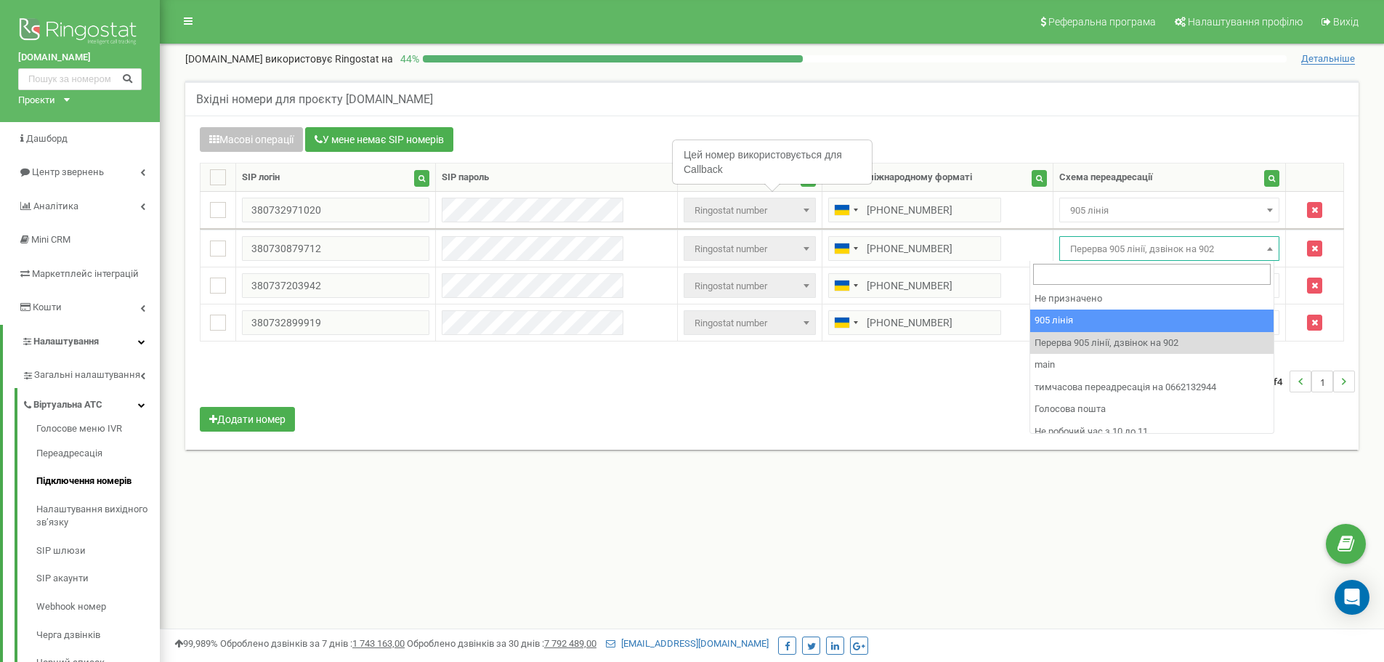
select select "173559"
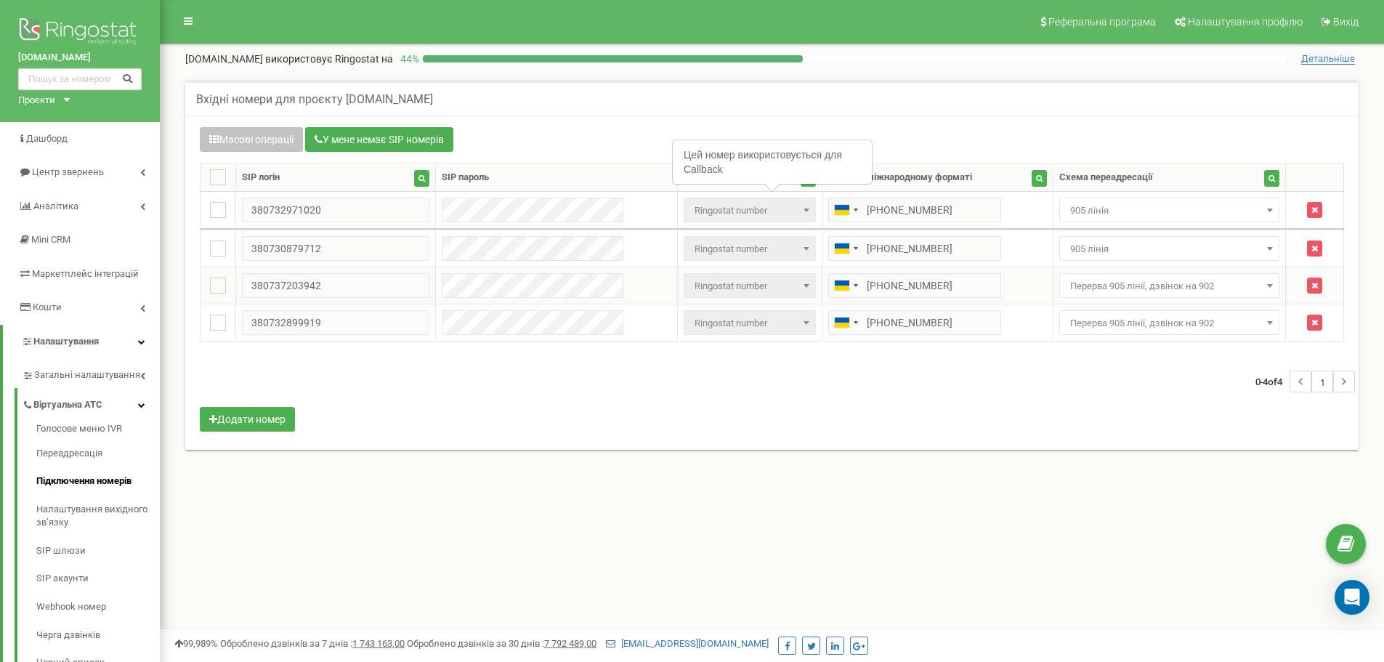
click at [1087, 284] on span "Перерва 905 лінії, дзвінок на 902" at bounding box center [1169, 286] width 211 height 20
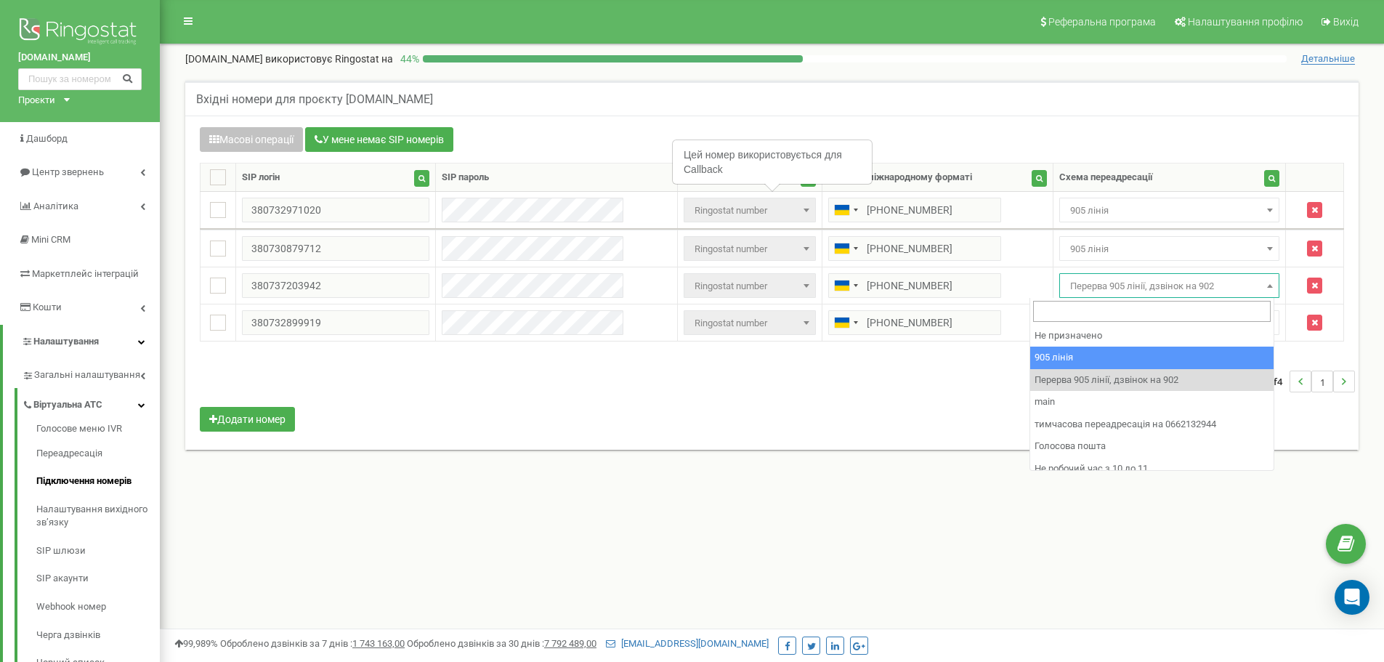
select select "173559"
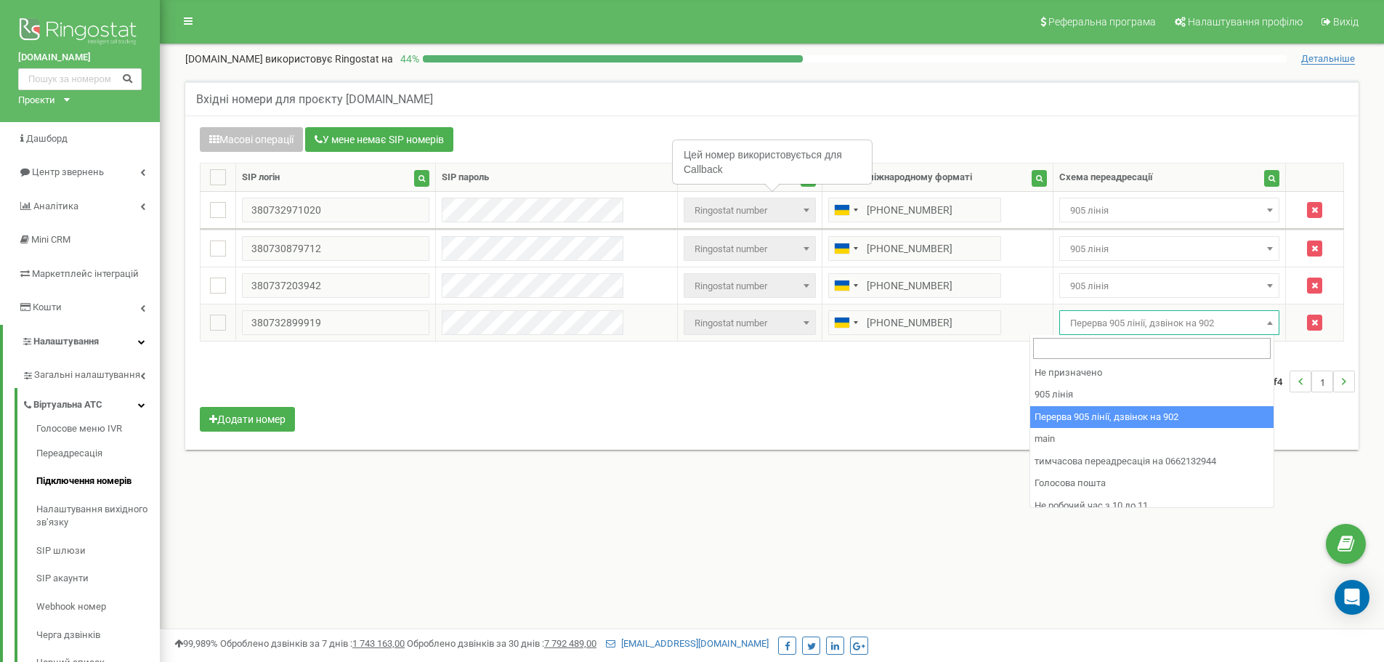
click at [1077, 334] on span "Перерва 905 лінії, дзвінок на 902" at bounding box center [1169, 322] width 221 height 25
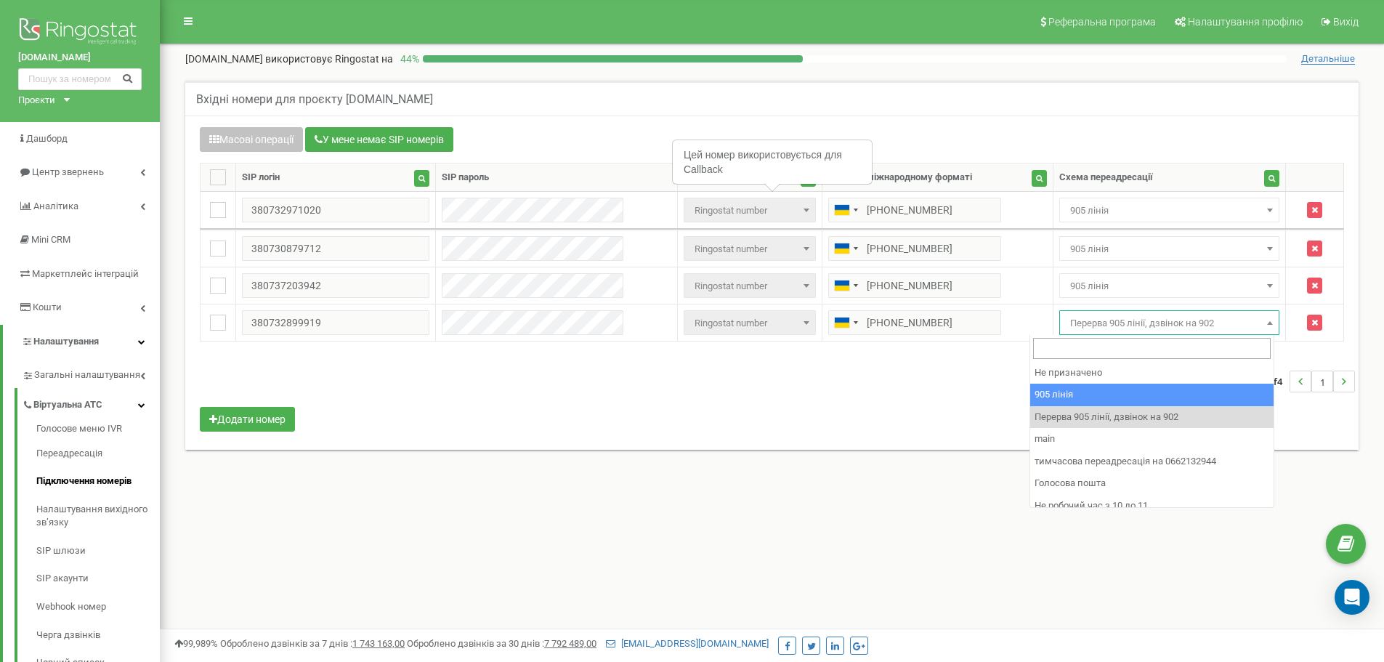
select select "173559"
